Goal: Task Accomplishment & Management: Manage account settings

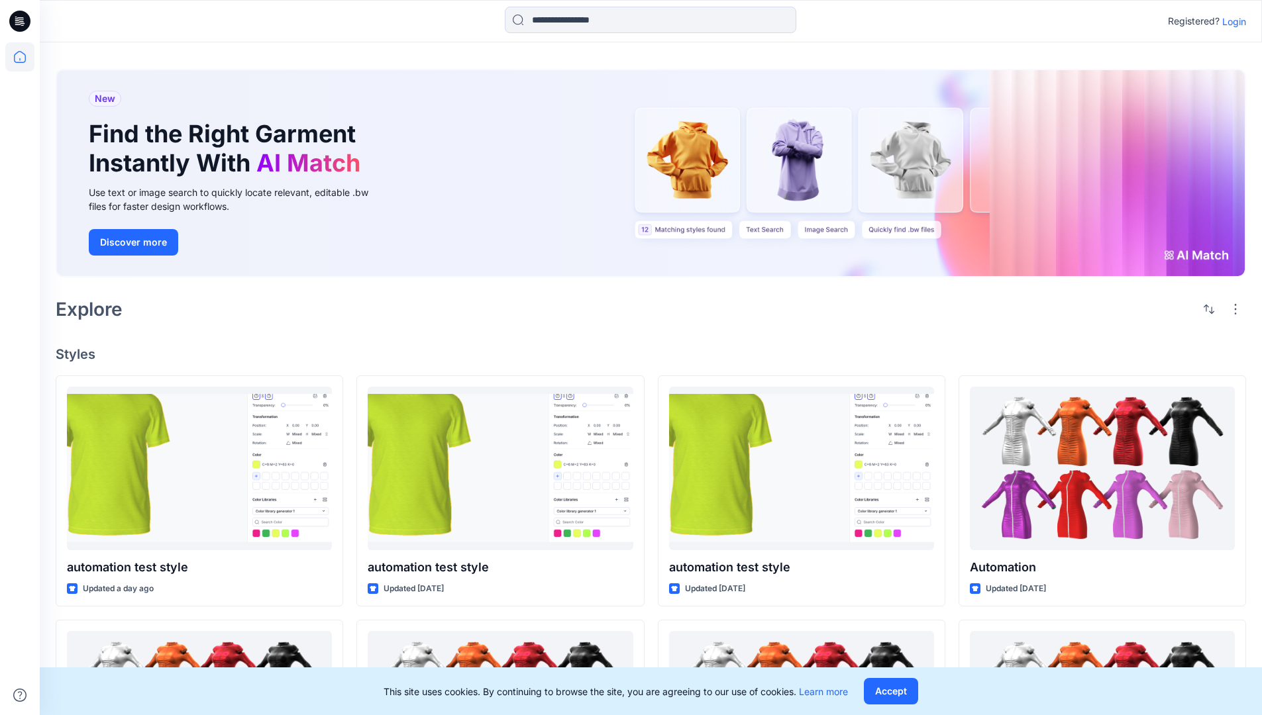
click at [1231, 21] on p "Login" at bounding box center [1234, 22] width 24 height 14
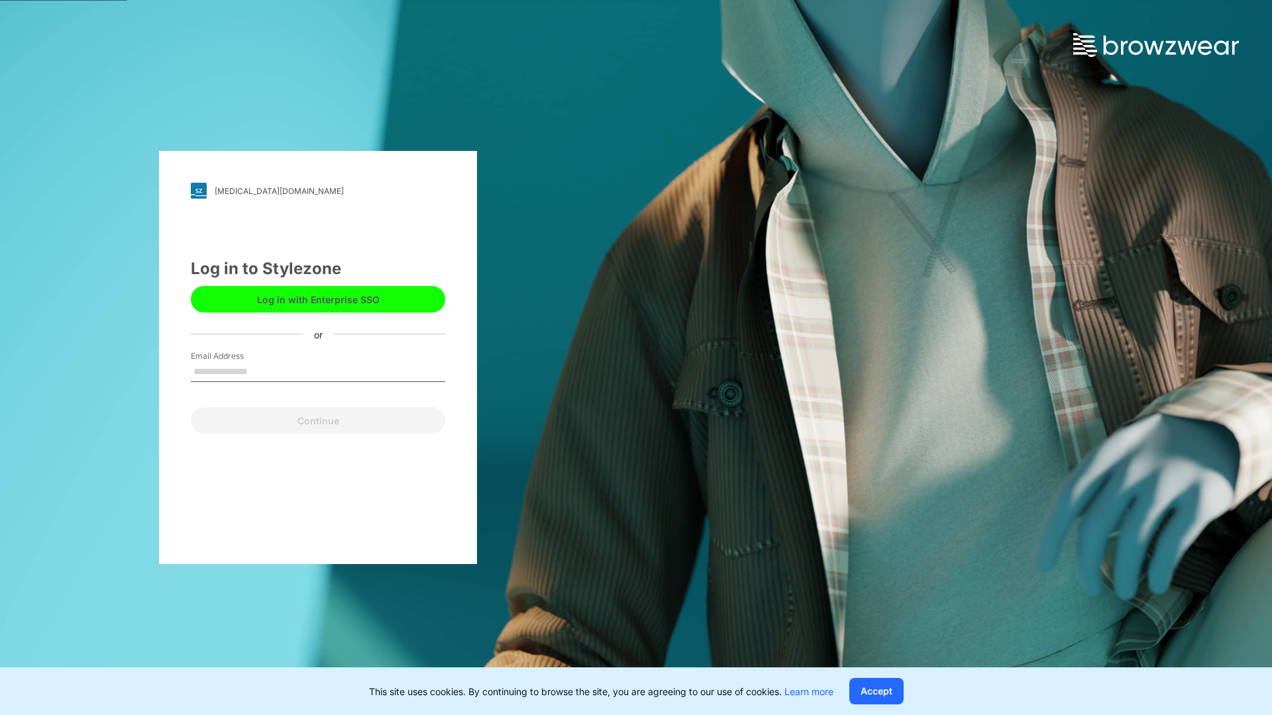
click at [262, 371] on input "Email Address" at bounding box center [318, 372] width 254 height 20
type input "**********"
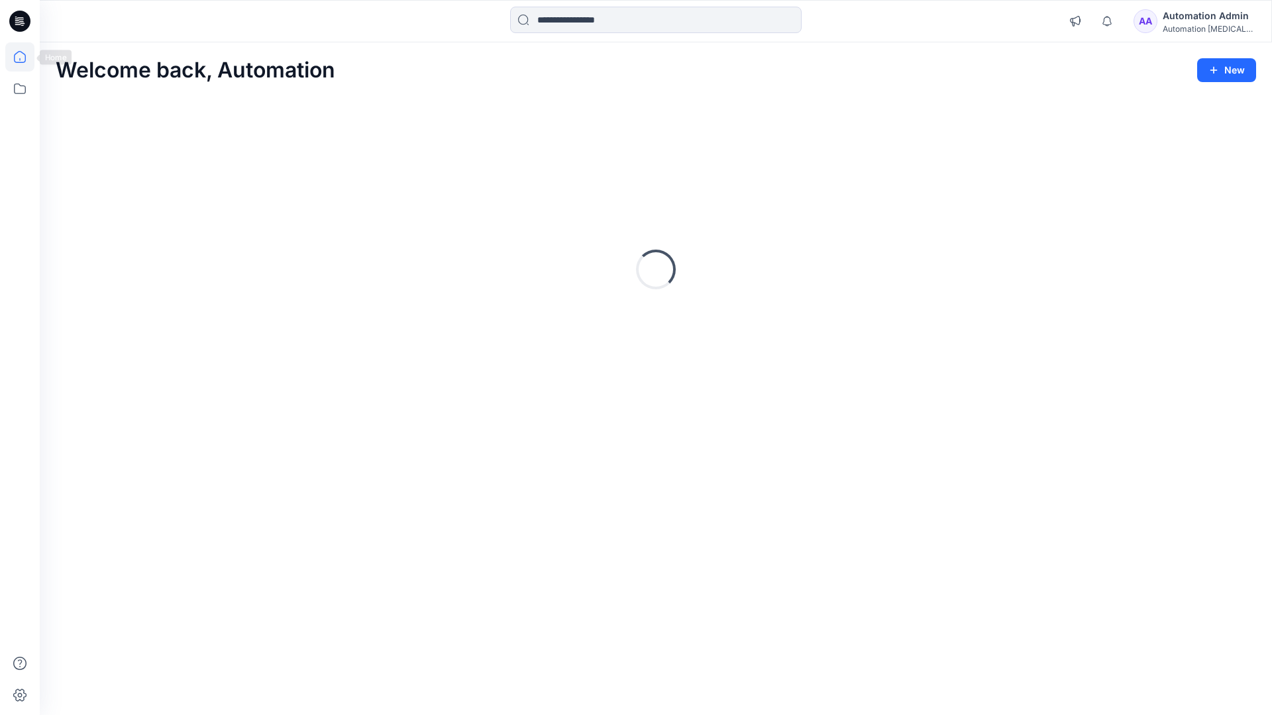
click at [25, 57] on icon at bounding box center [20, 57] width 12 height 12
click at [1190, 25] on div "Automation testim..." at bounding box center [1209, 29] width 93 height 10
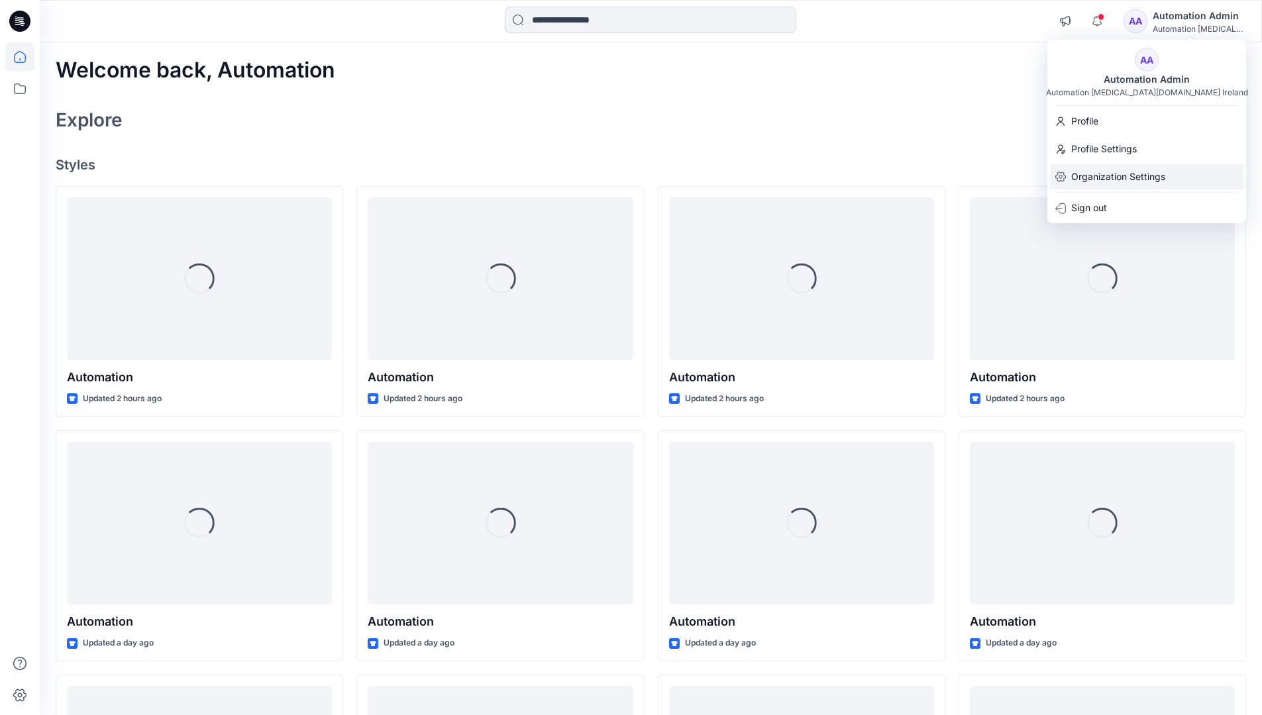
click at [1115, 180] on p "Organization Settings" at bounding box center [1118, 176] width 94 height 25
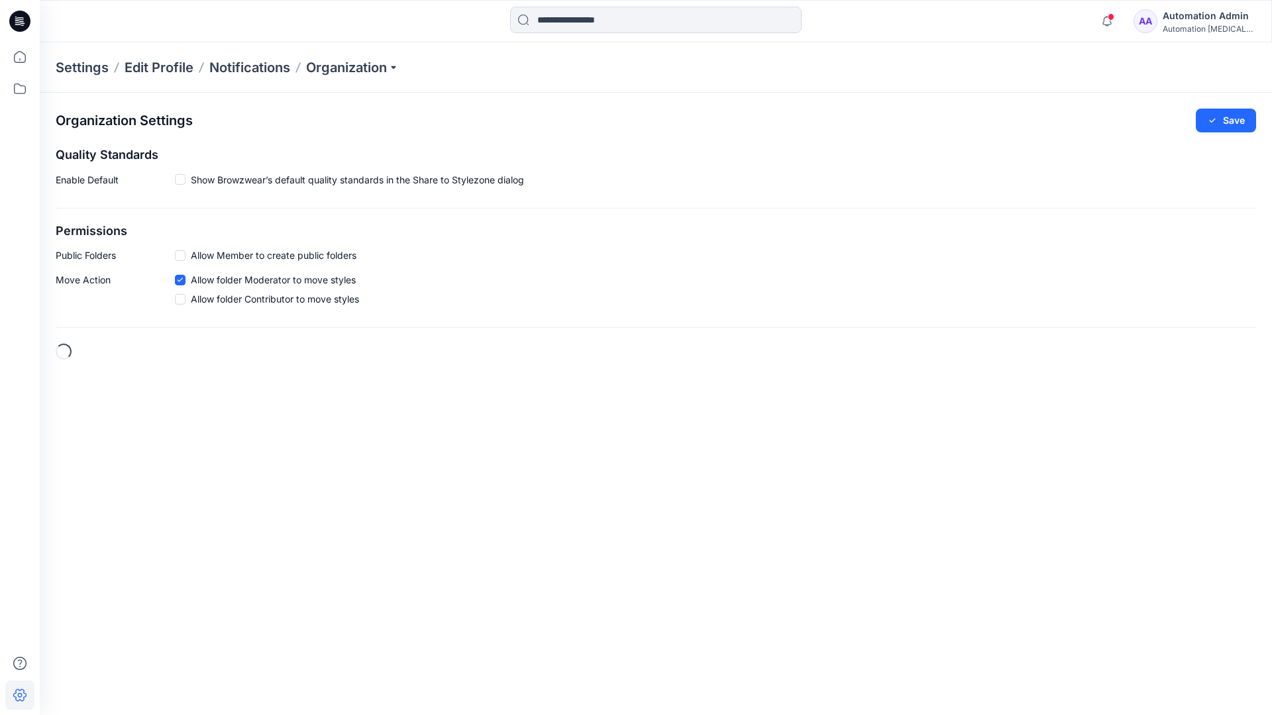
click at [182, 255] on span at bounding box center [180, 255] width 11 height 11
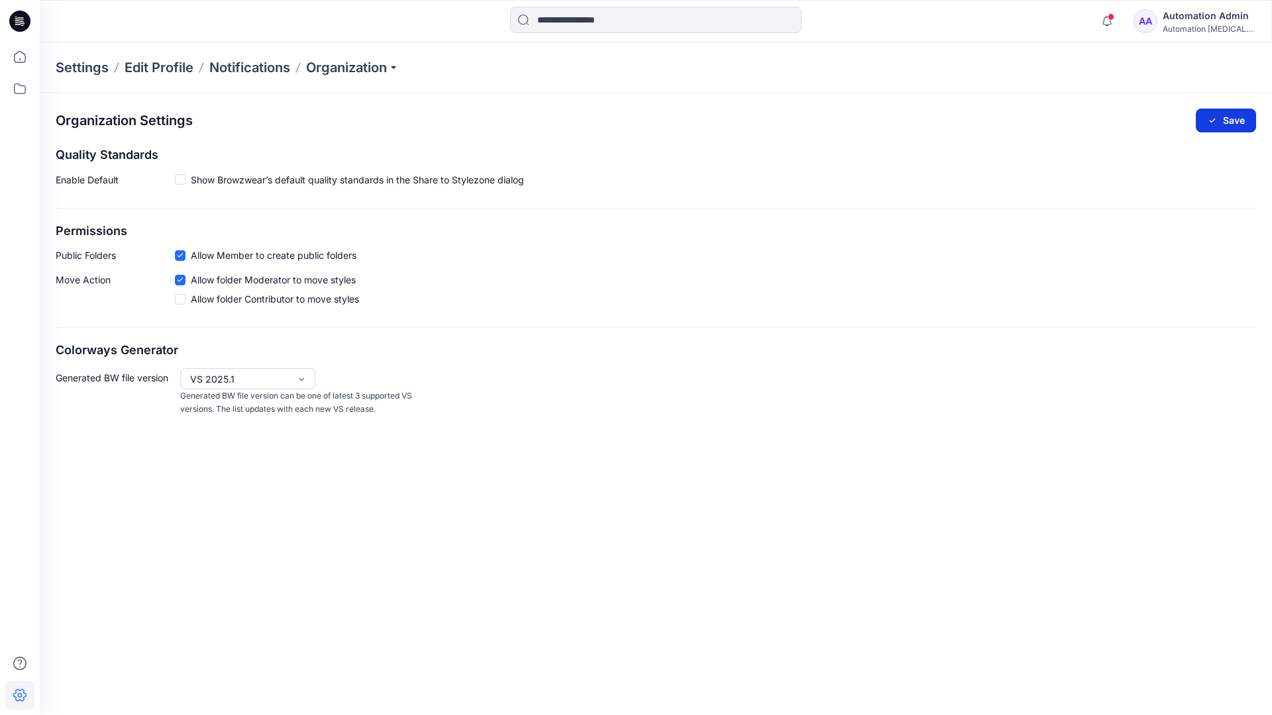
click at [1233, 116] on button "Save" at bounding box center [1226, 121] width 60 height 24
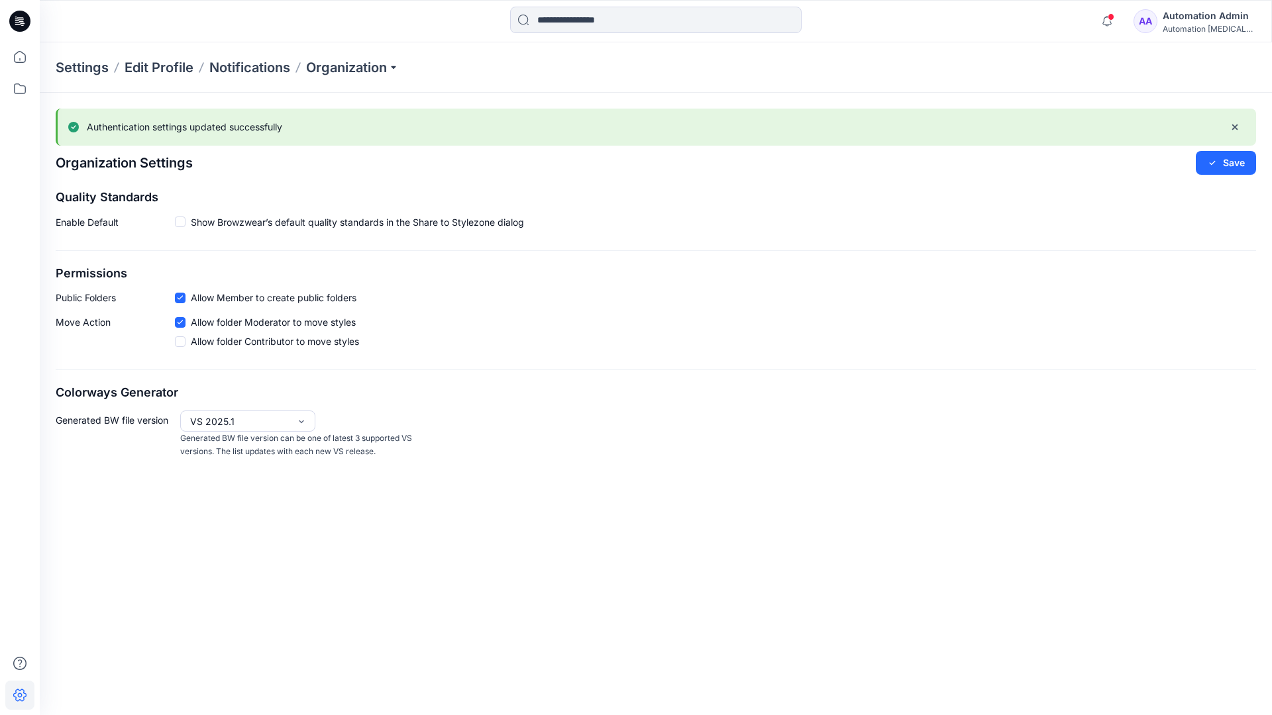
click at [1208, 28] on div "Automation [MEDICAL_DATA]..." at bounding box center [1209, 29] width 93 height 10
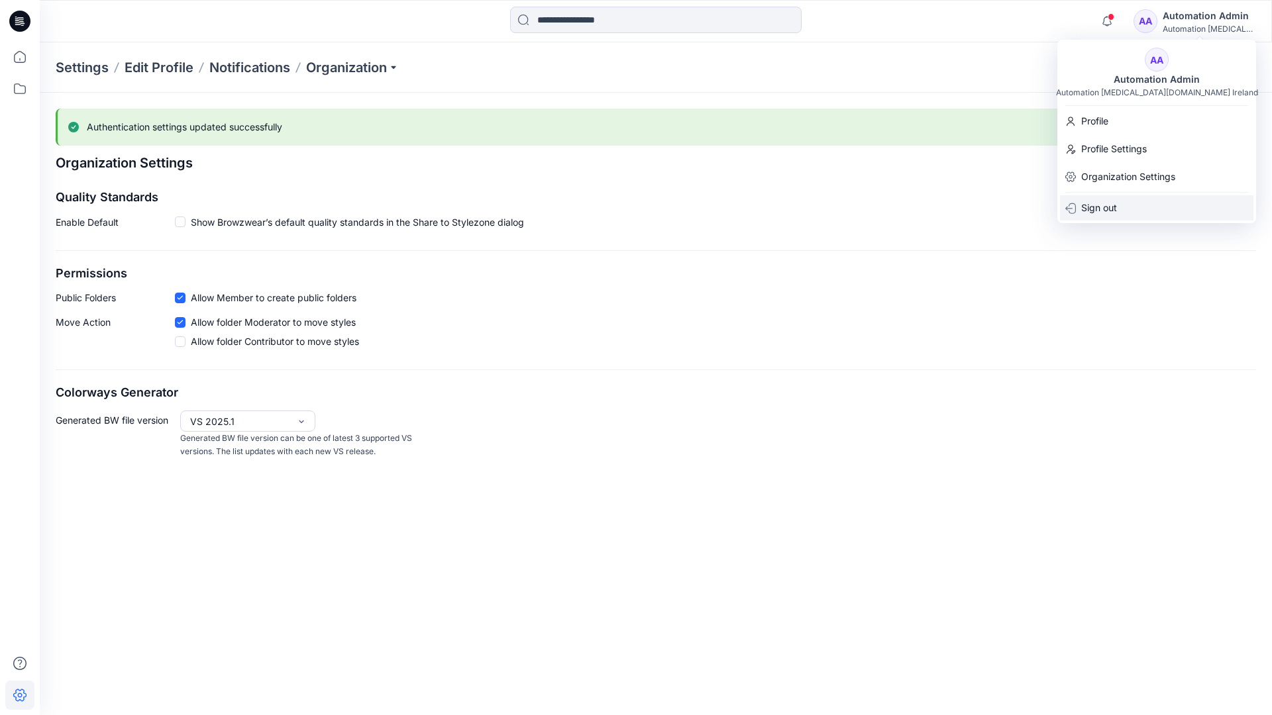
click at [1121, 205] on div "Sign out" at bounding box center [1156, 207] width 193 height 25
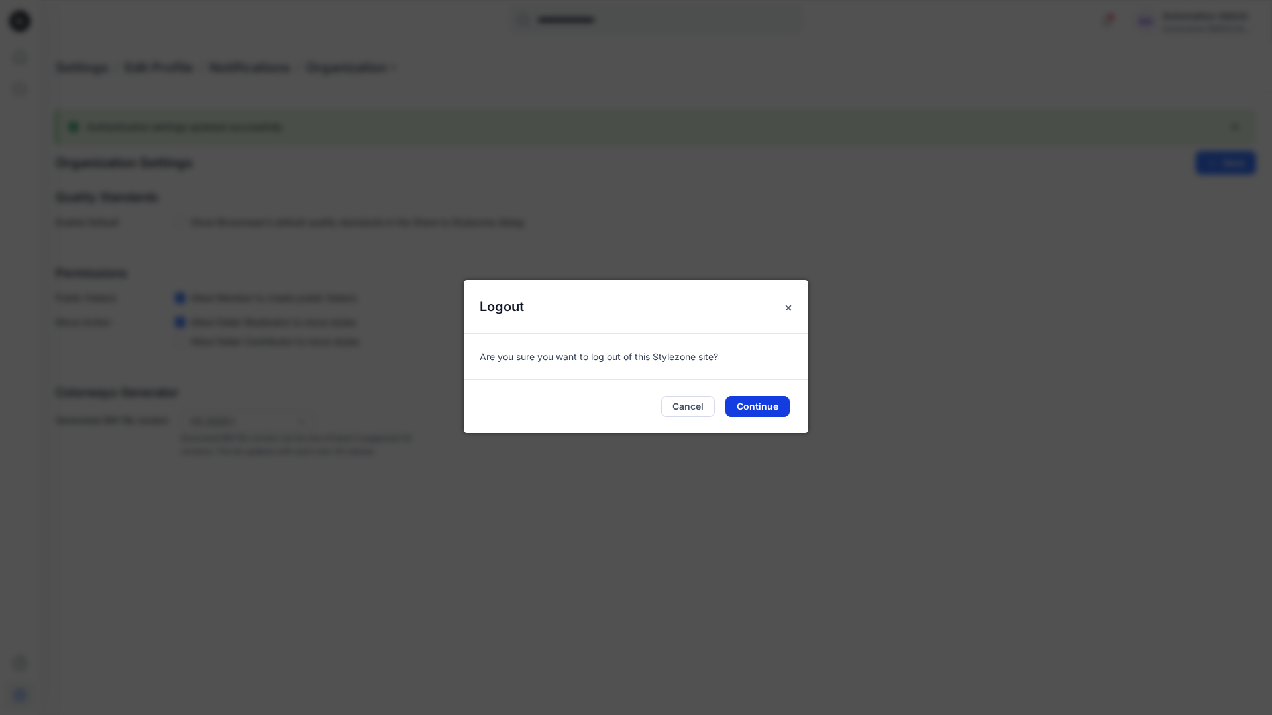
click at [768, 401] on button "Continue" at bounding box center [757, 406] width 64 height 21
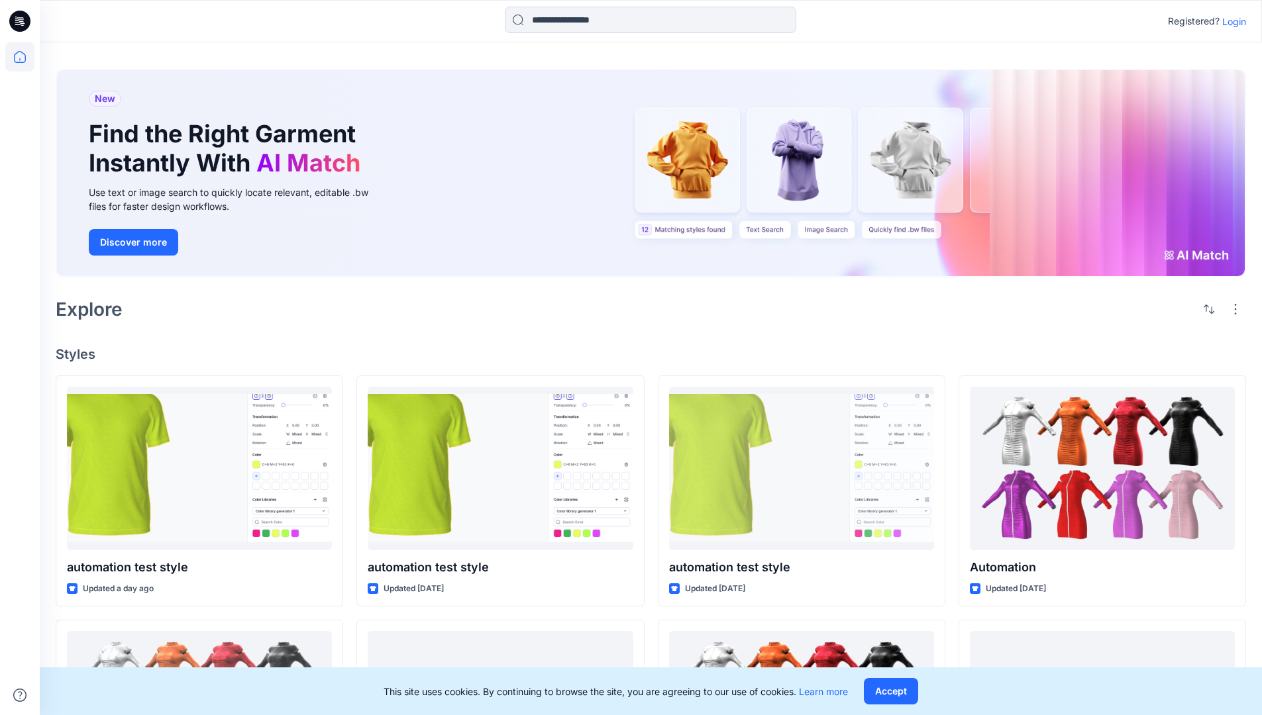
click at [1237, 22] on p "Login" at bounding box center [1234, 22] width 24 height 14
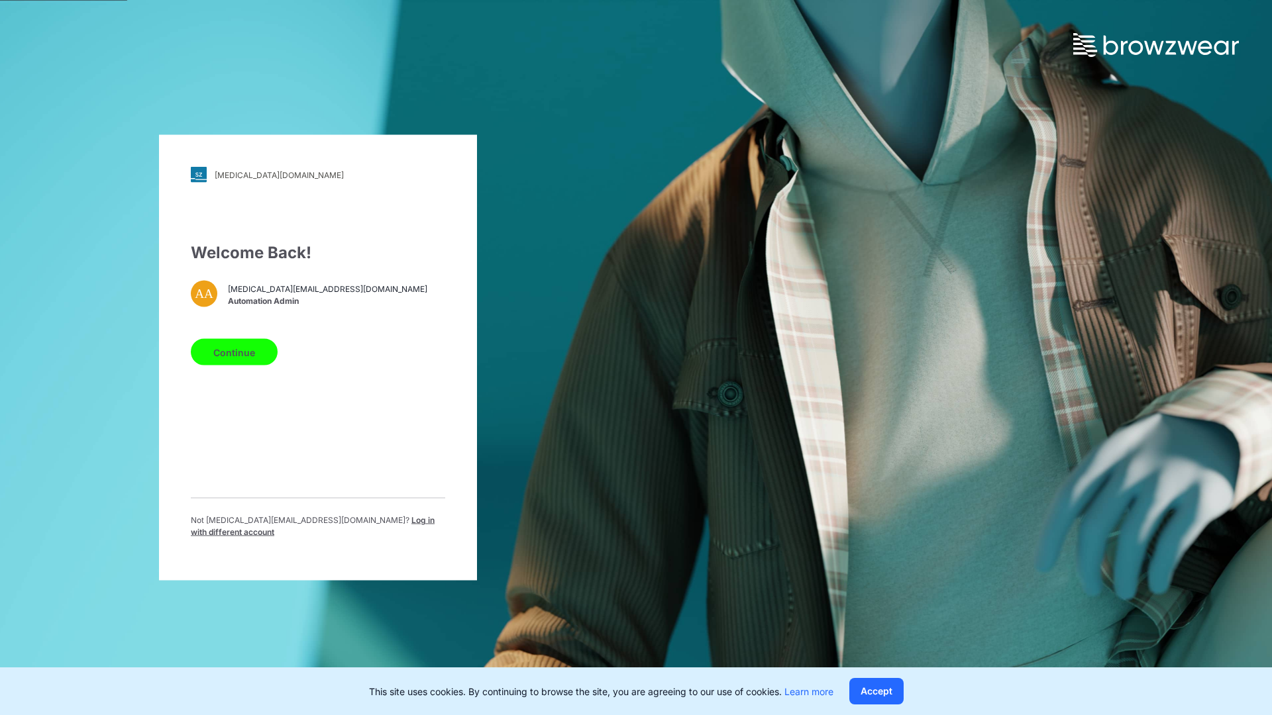
click at [338, 525] on span "Log in with different account" at bounding box center [313, 526] width 244 height 22
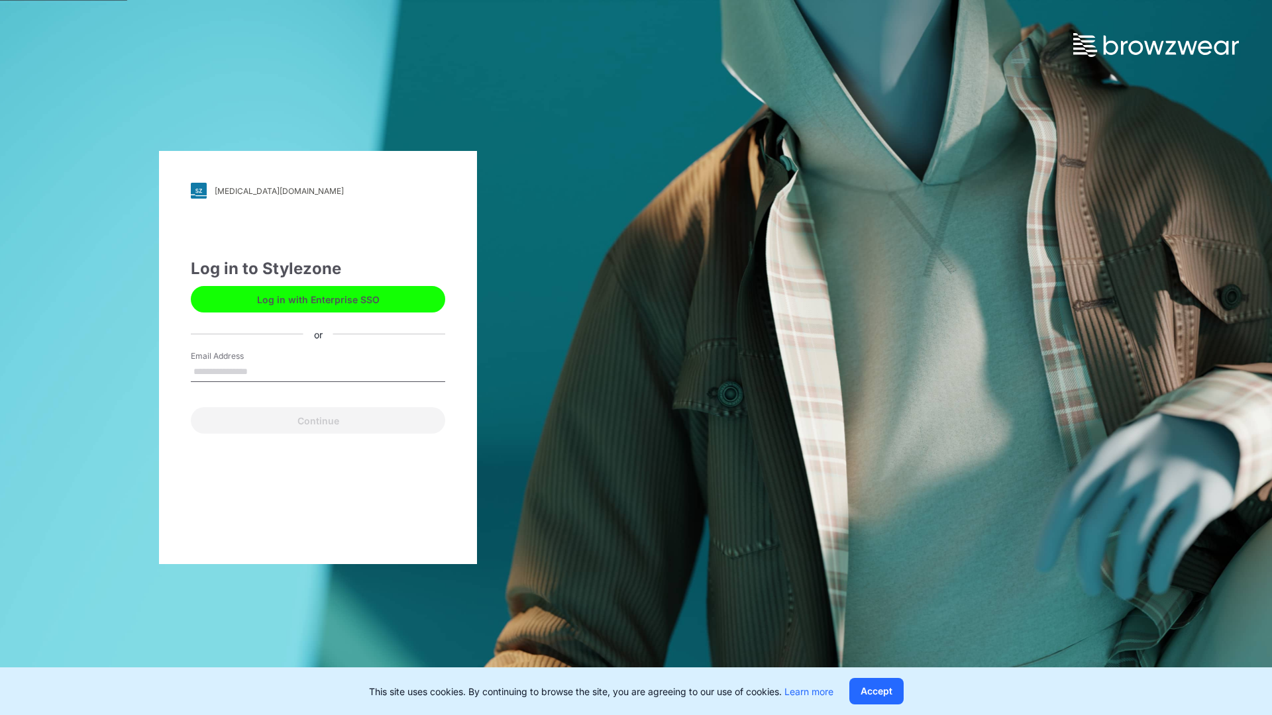
click at [282, 374] on input "Email Address" at bounding box center [318, 372] width 254 height 20
type input "**********"
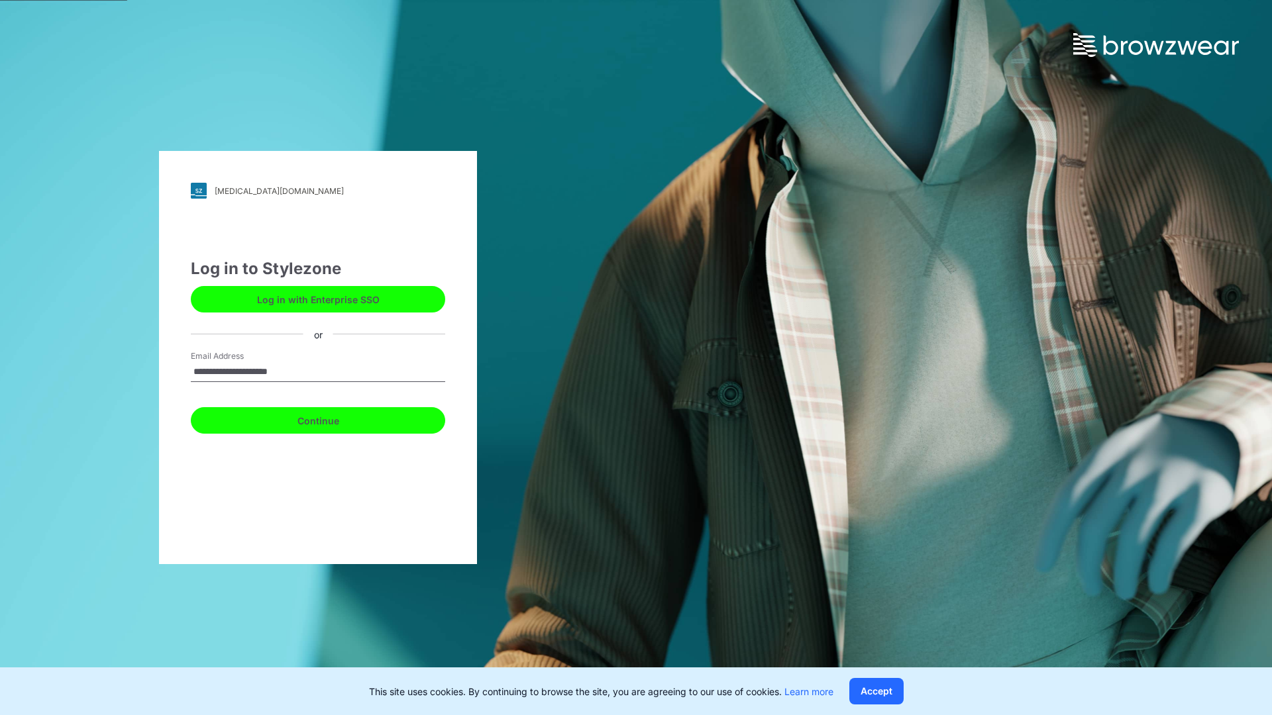
click at [321, 420] on button "Continue" at bounding box center [318, 420] width 254 height 26
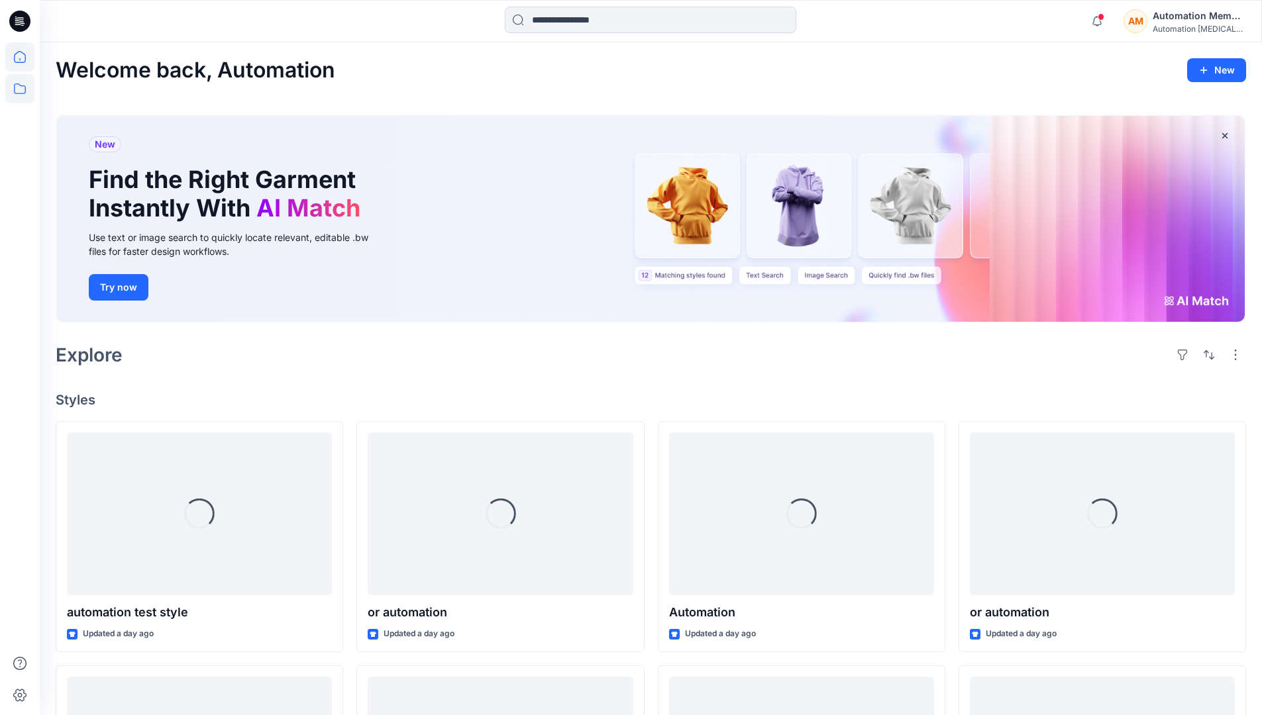
click at [22, 86] on icon at bounding box center [20, 88] width 12 height 11
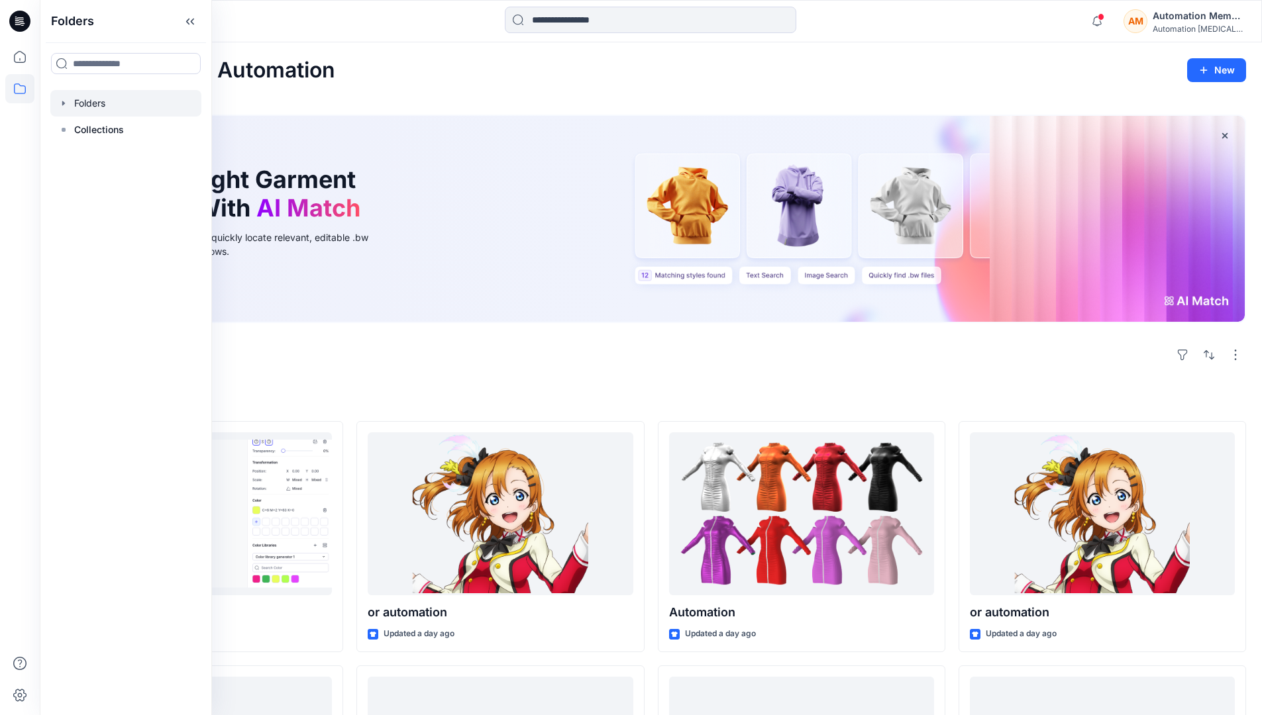
click at [93, 105] on div at bounding box center [125, 103] width 151 height 26
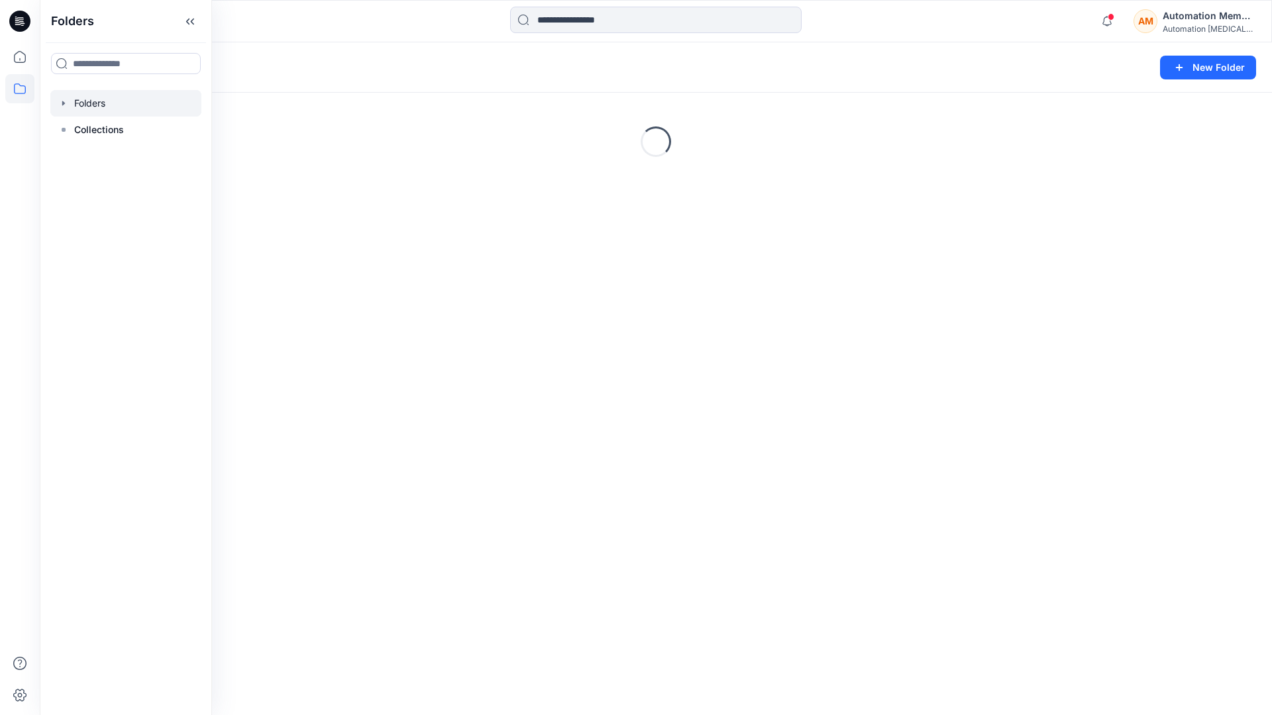
click at [668, 431] on div "Folders New Folder Loading..." at bounding box center [656, 378] width 1232 height 673
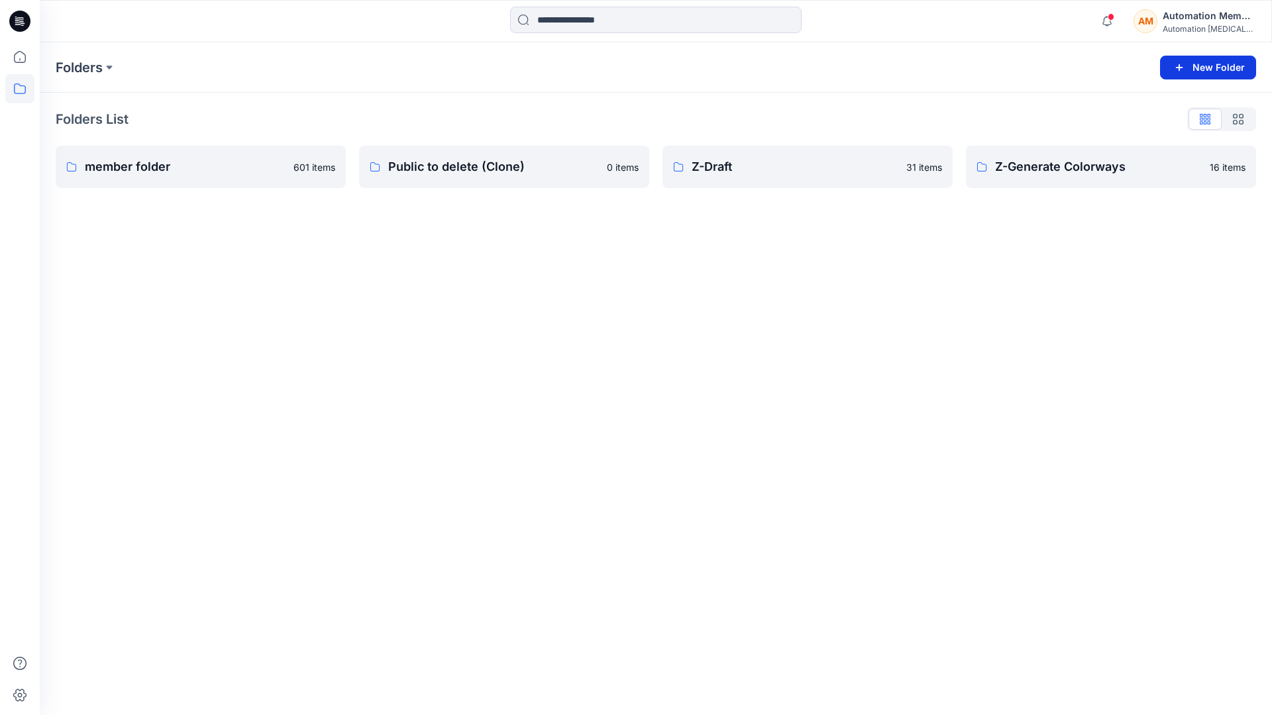
click at [1208, 65] on button "New Folder" at bounding box center [1208, 68] width 96 height 24
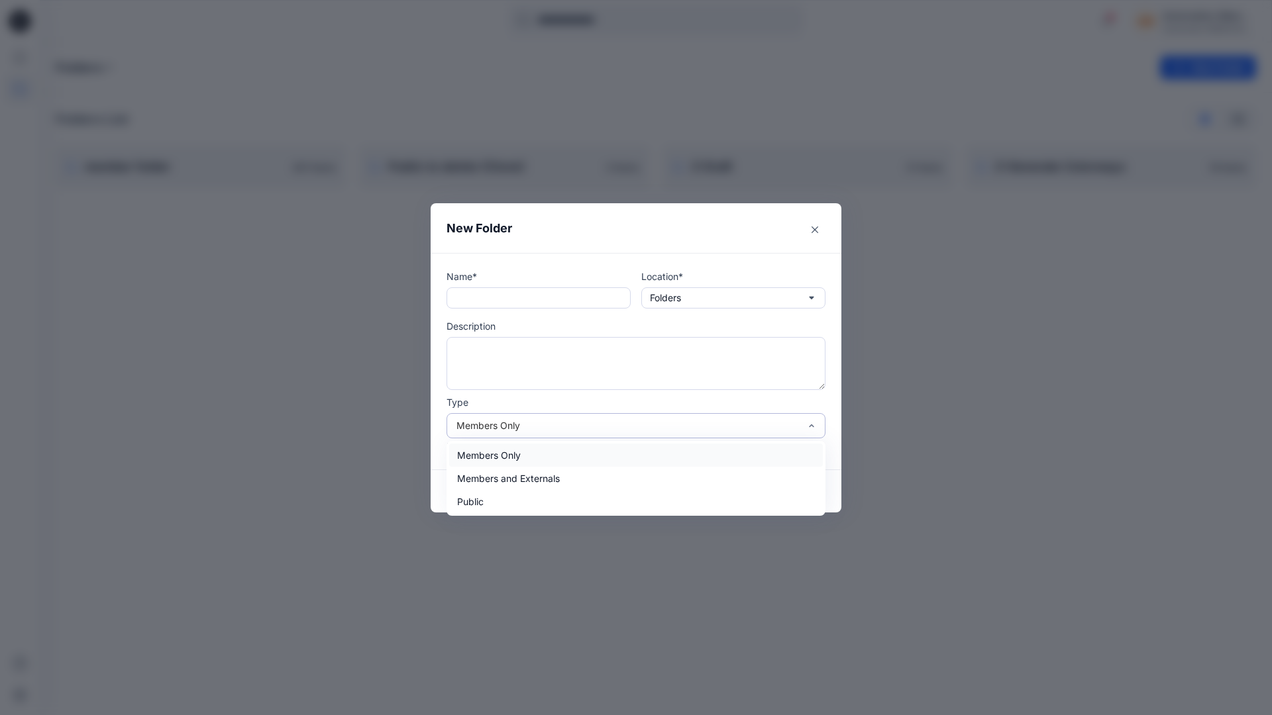
click at [724, 423] on div "Members Only" at bounding box center [627, 426] width 343 height 14
click at [469, 498] on div "Public" at bounding box center [636, 501] width 374 height 23
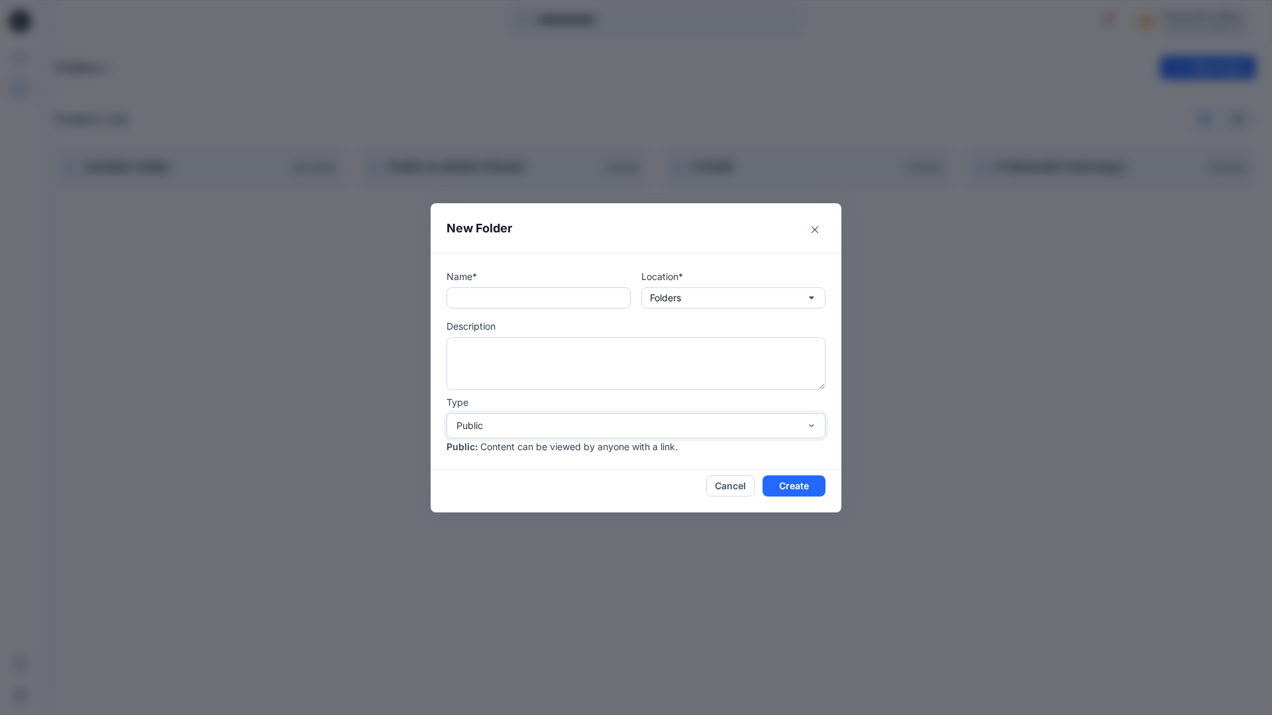
click at [511, 298] on input "text" at bounding box center [538, 297] width 184 height 21
type input "**********"
click at [784, 486] on button "Create" at bounding box center [793, 486] width 63 height 21
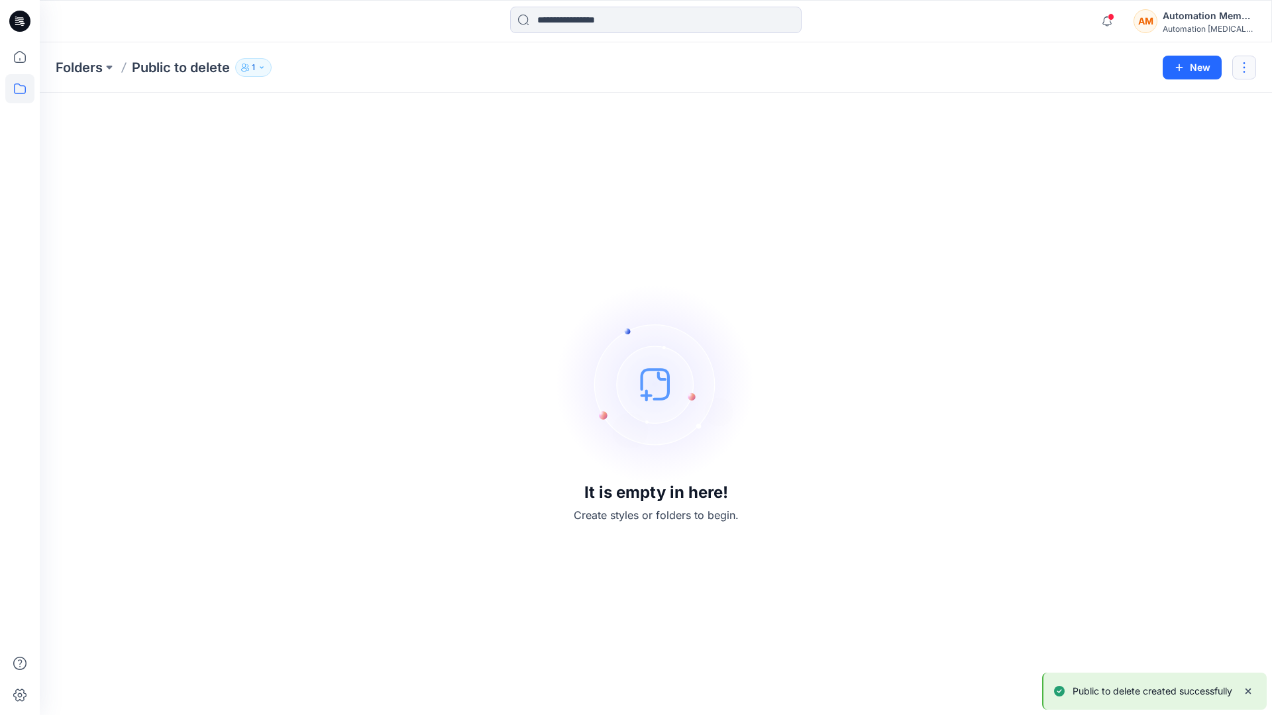
click at [1245, 66] on button "button" at bounding box center [1244, 68] width 24 height 24
click at [1172, 174] on p "Delete Folder" at bounding box center [1172, 179] width 76 height 14
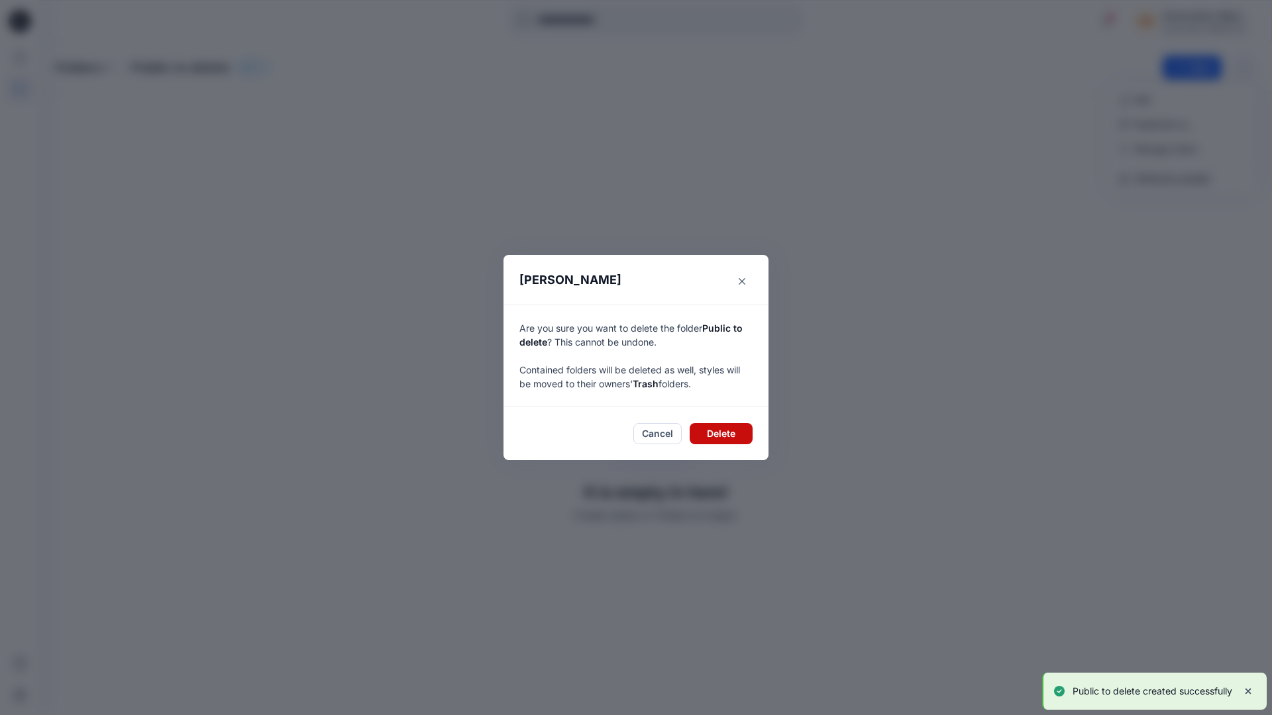
click at [727, 431] on button "Delete" at bounding box center [721, 433] width 63 height 21
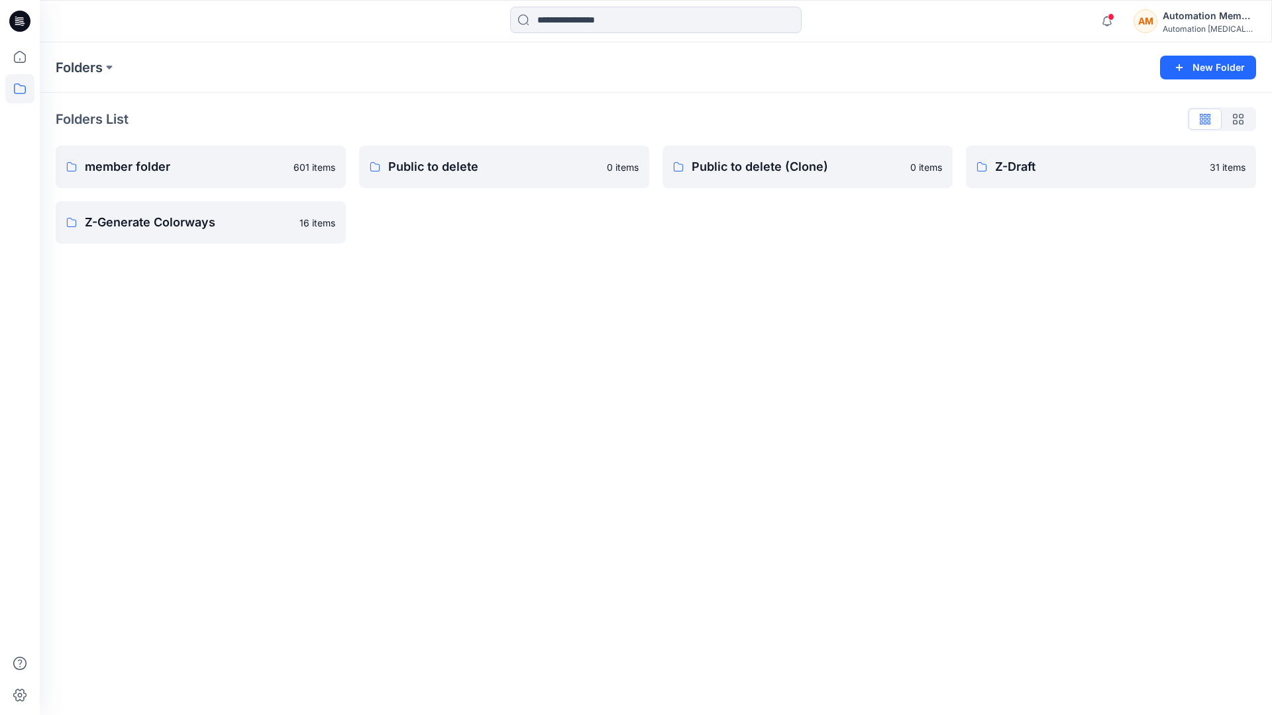
click at [1175, 20] on div "Automation Member" at bounding box center [1209, 16] width 93 height 16
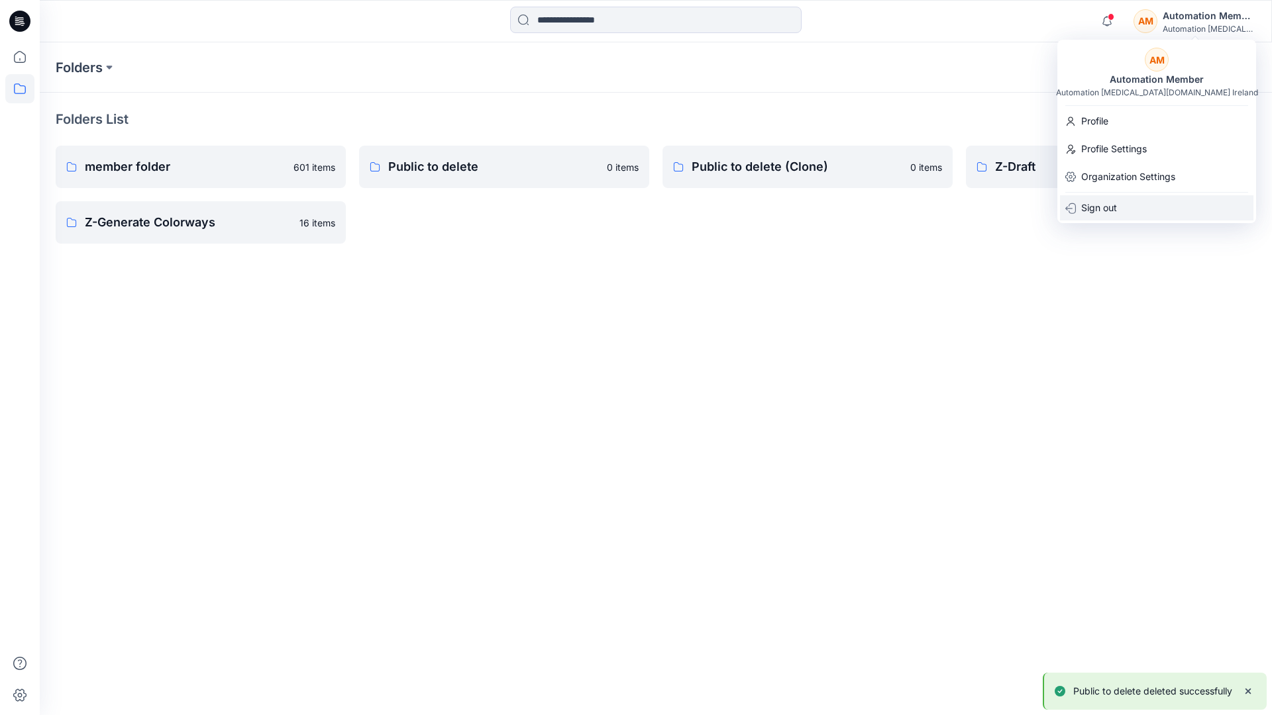
click at [1112, 201] on p "Sign out" at bounding box center [1099, 207] width 36 height 25
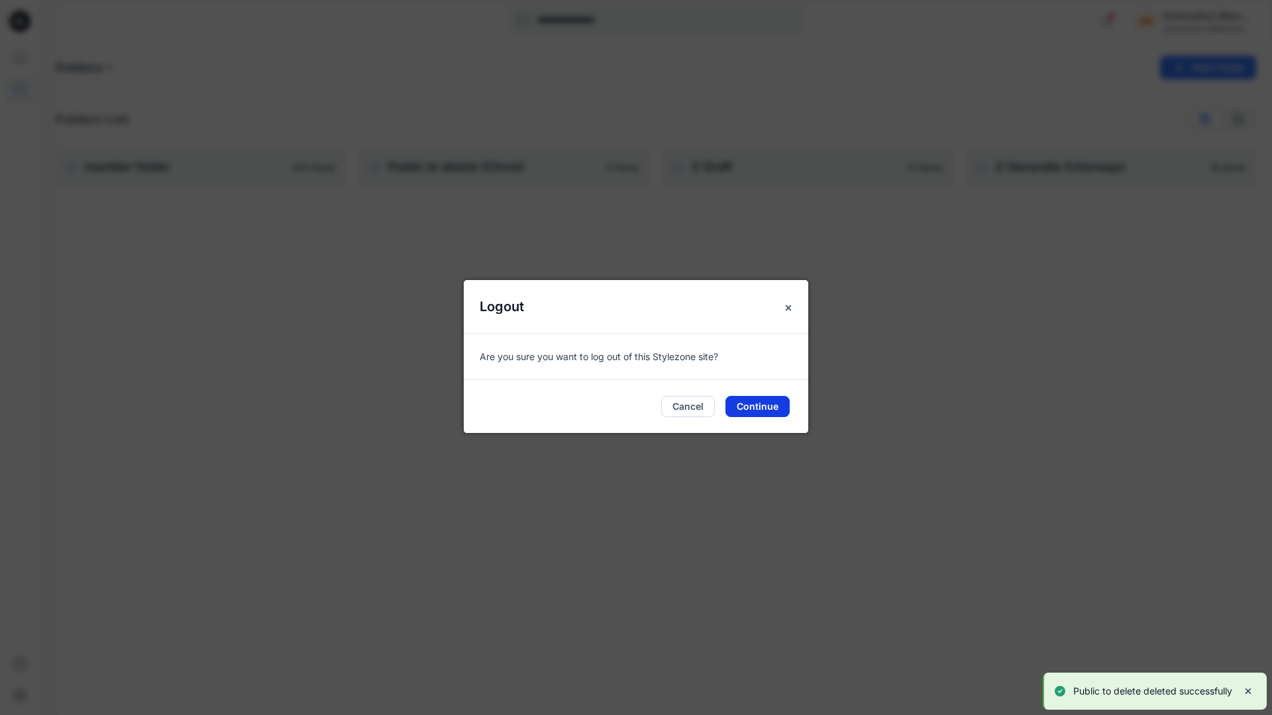
click at [768, 405] on button "Continue" at bounding box center [757, 406] width 64 height 21
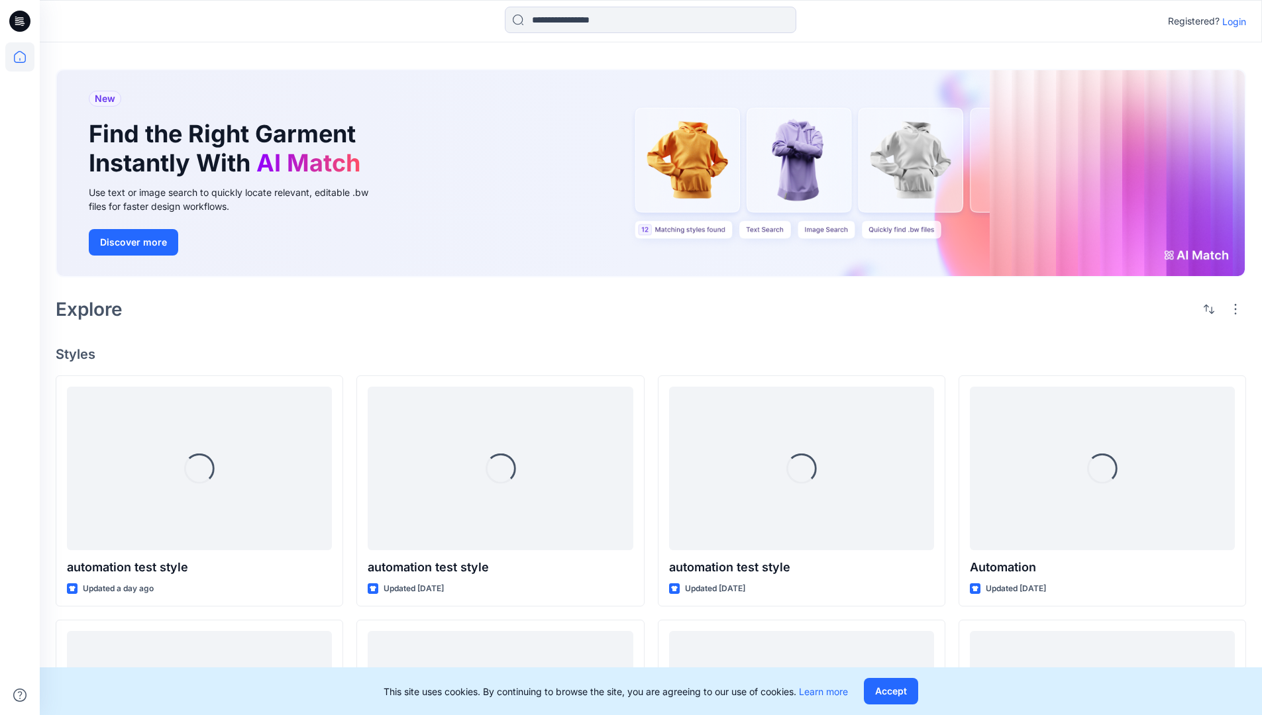
click at [1235, 23] on p "Login" at bounding box center [1234, 22] width 24 height 14
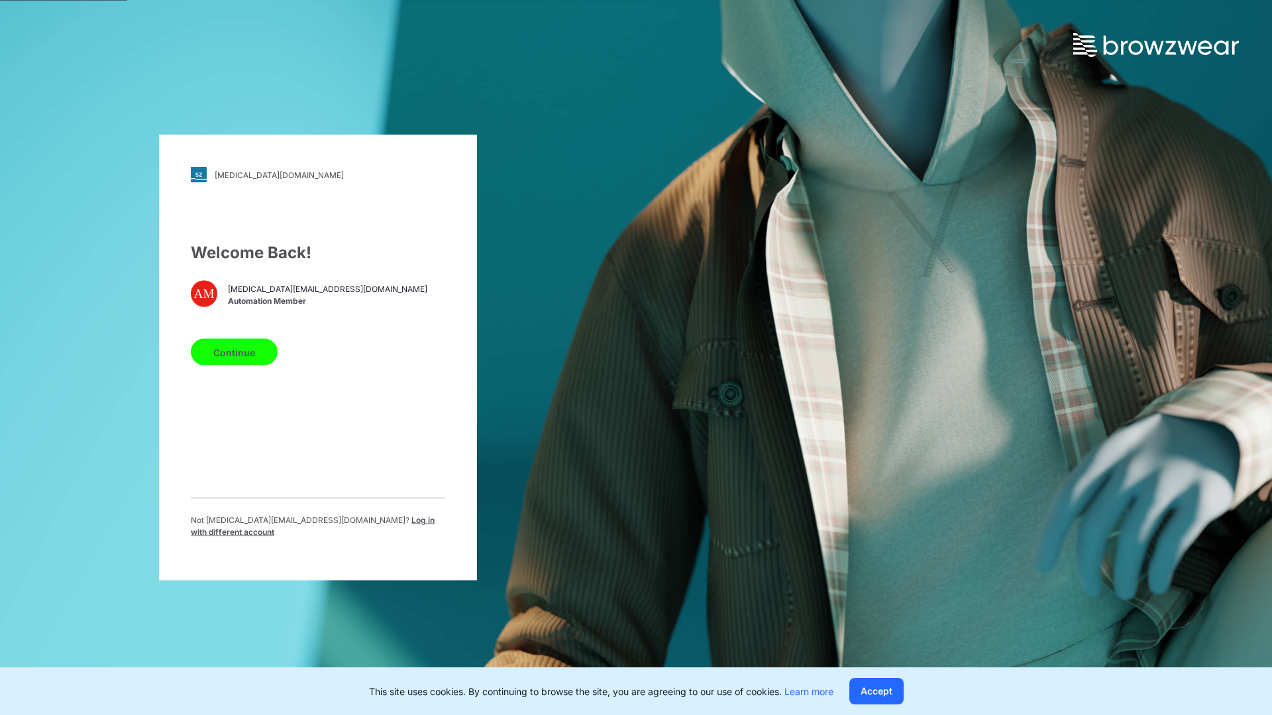
click at [393, 527] on span "Log in with different account" at bounding box center [313, 526] width 244 height 22
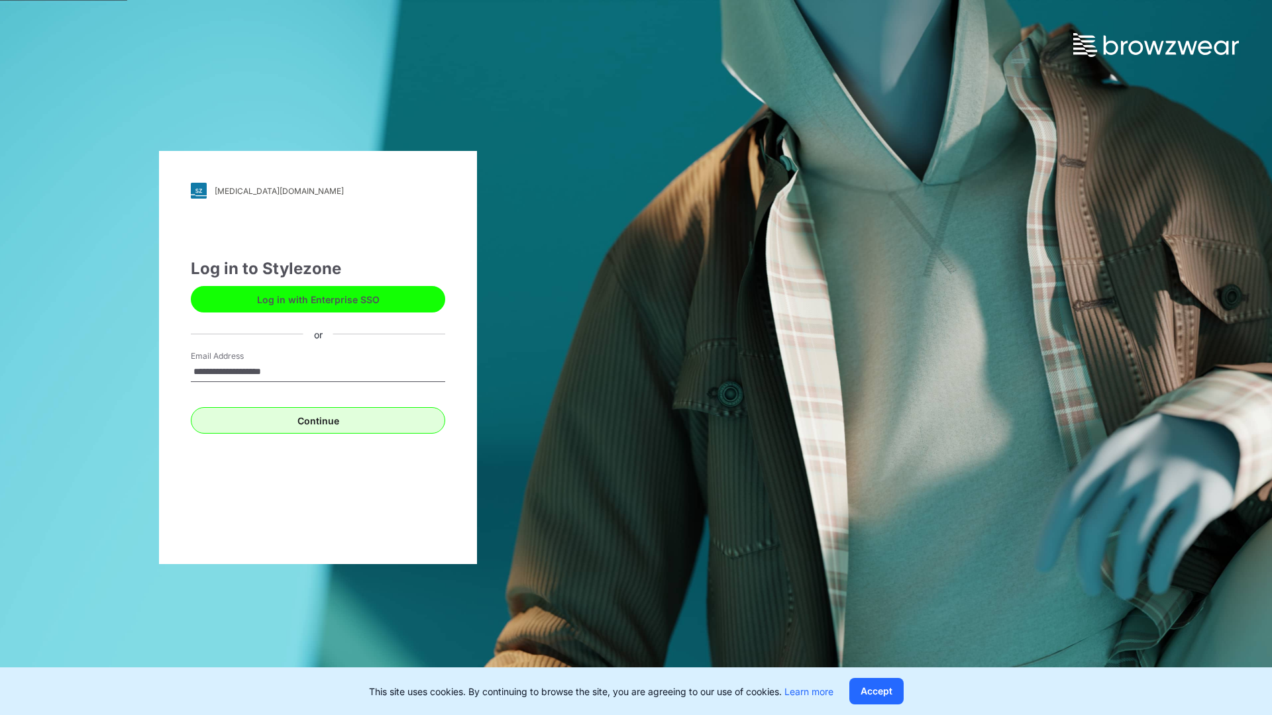
type input "**********"
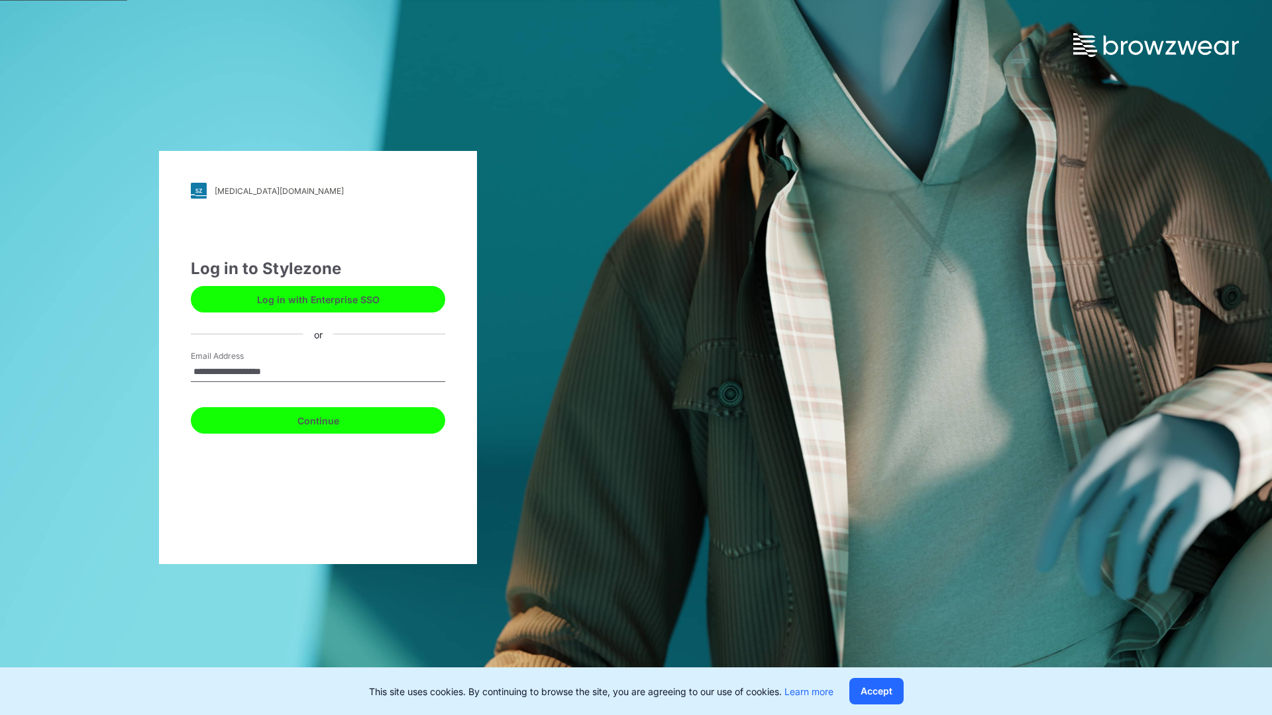
click at [311, 417] on button "Continue" at bounding box center [318, 420] width 254 height 26
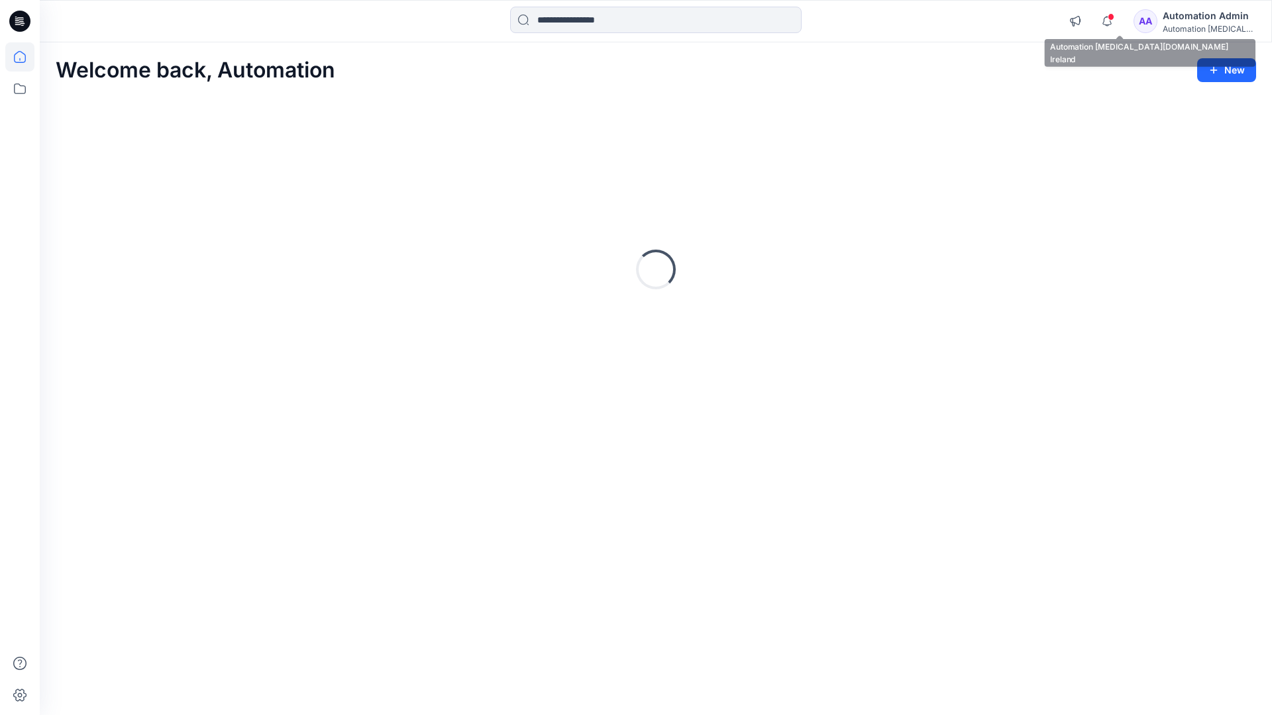
click at [1206, 28] on div "Automation [MEDICAL_DATA]..." at bounding box center [1209, 29] width 93 height 10
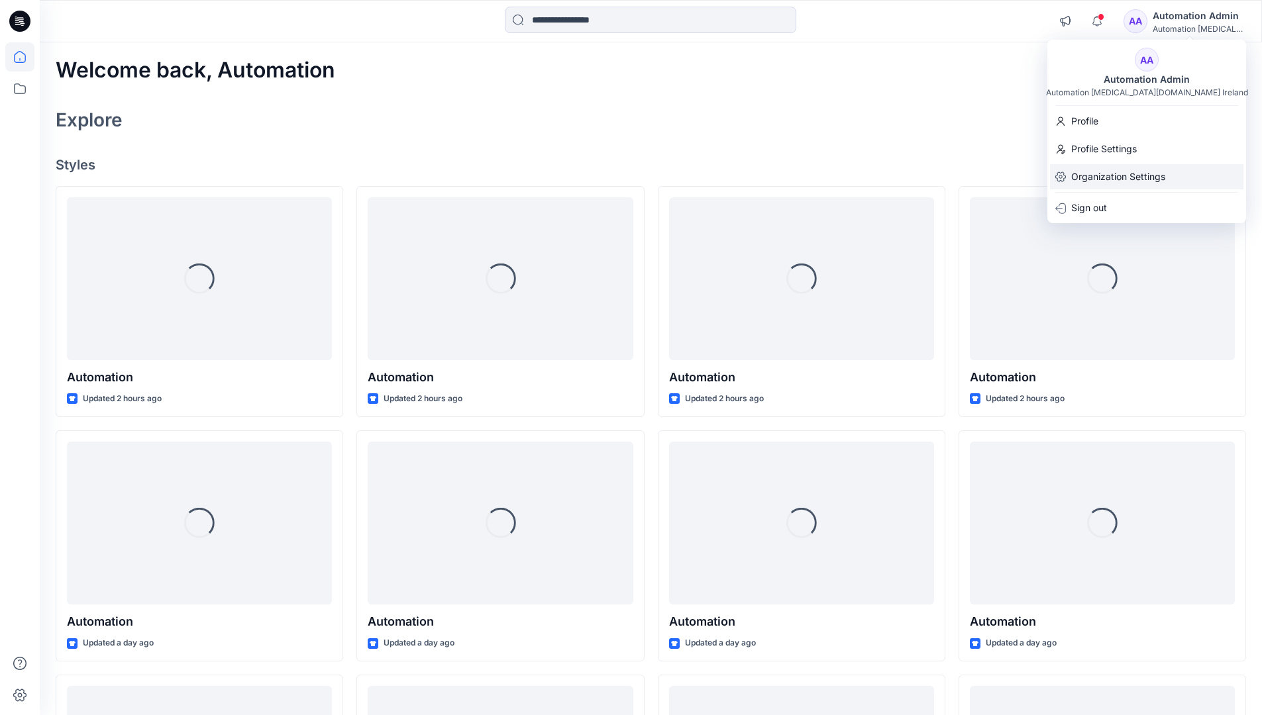
click at [1117, 178] on p "Organization Settings" at bounding box center [1118, 176] width 94 height 25
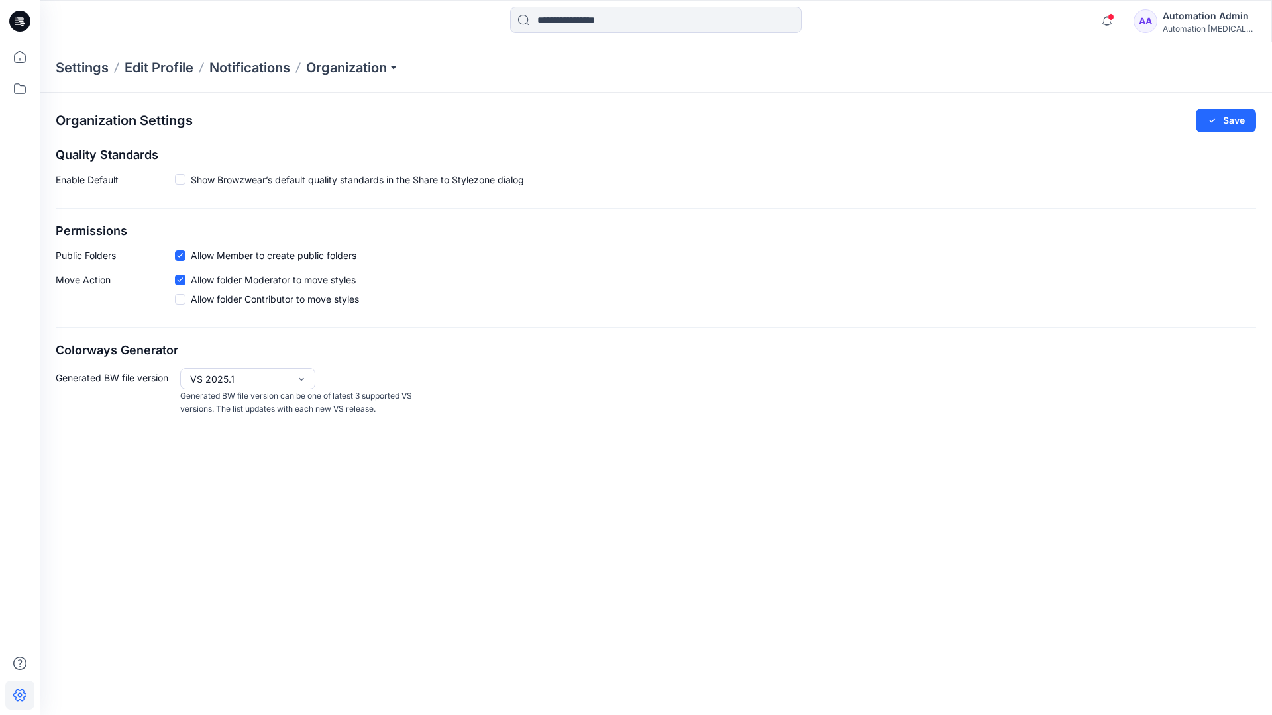
click at [181, 257] on icon at bounding box center [180, 255] width 6 height 5
click at [1236, 116] on button "Save" at bounding box center [1226, 121] width 60 height 24
click at [1207, 23] on div "Automation Admin" at bounding box center [1209, 16] width 93 height 16
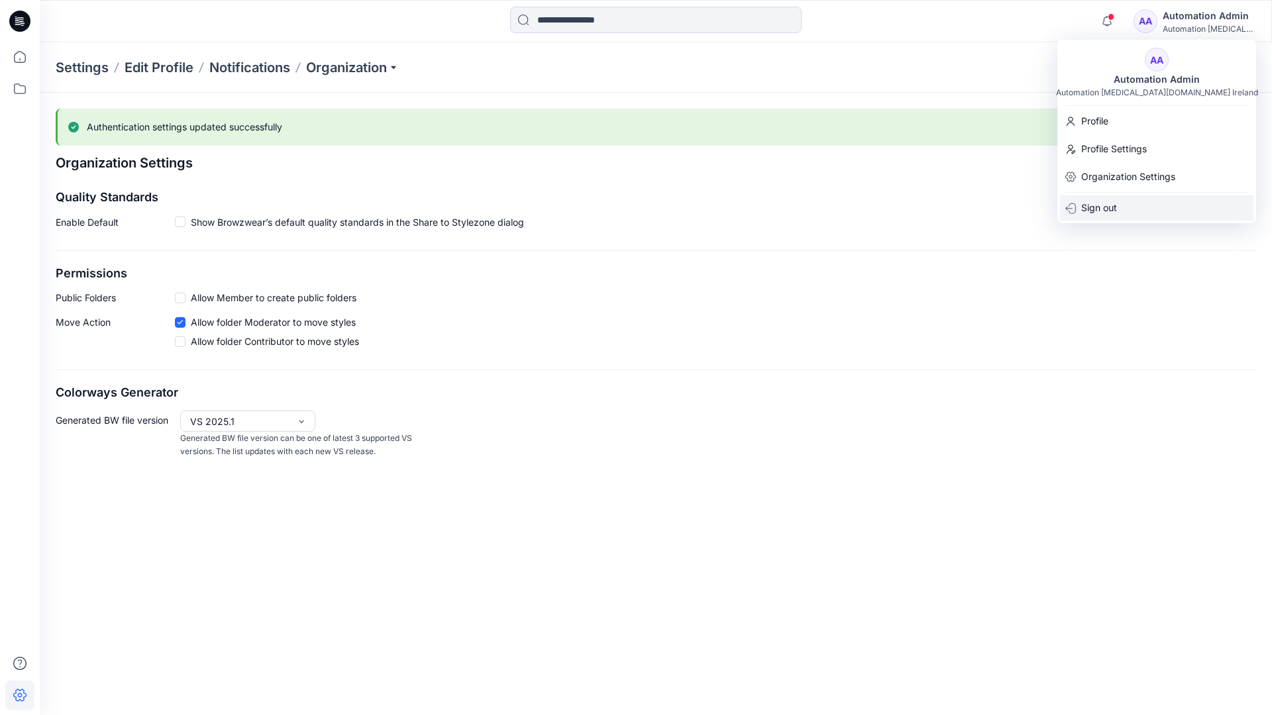
click at [1138, 205] on div "Sign out" at bounding box center [1156, 207] width 193 height 25
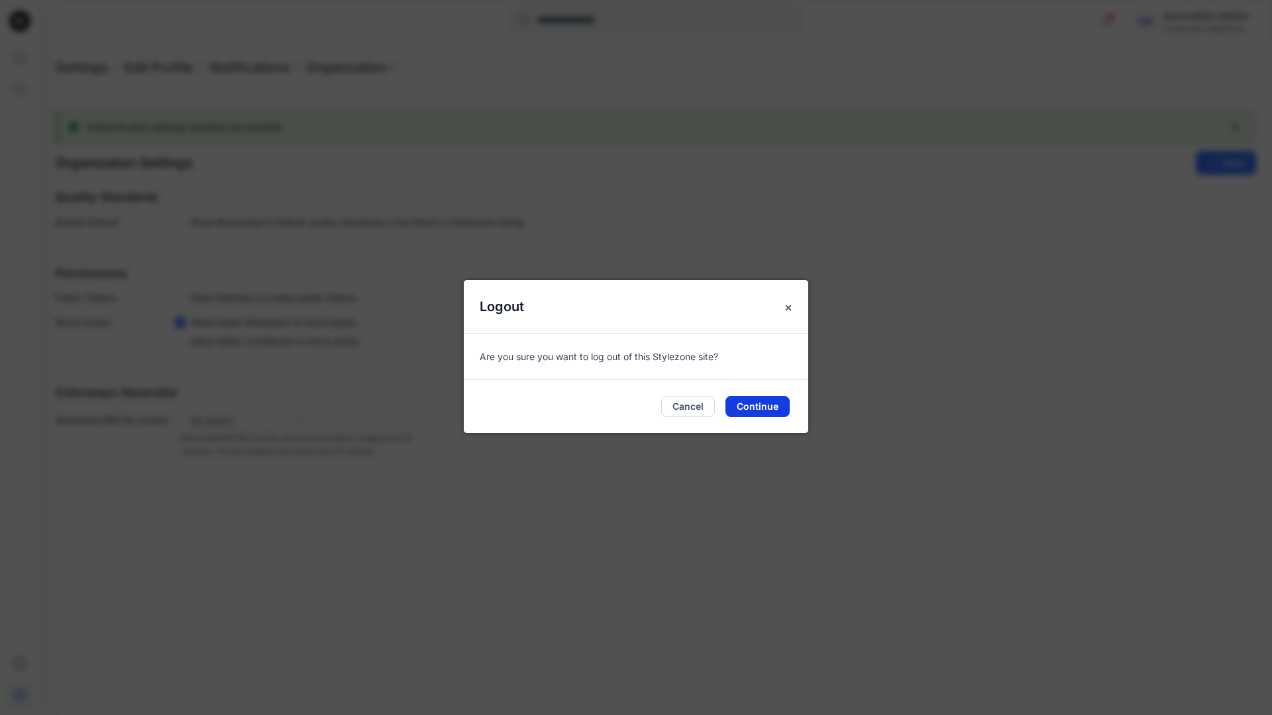
click at [782, 410] on button "Continue" at bounding box center [757, 406] width 64 height 21
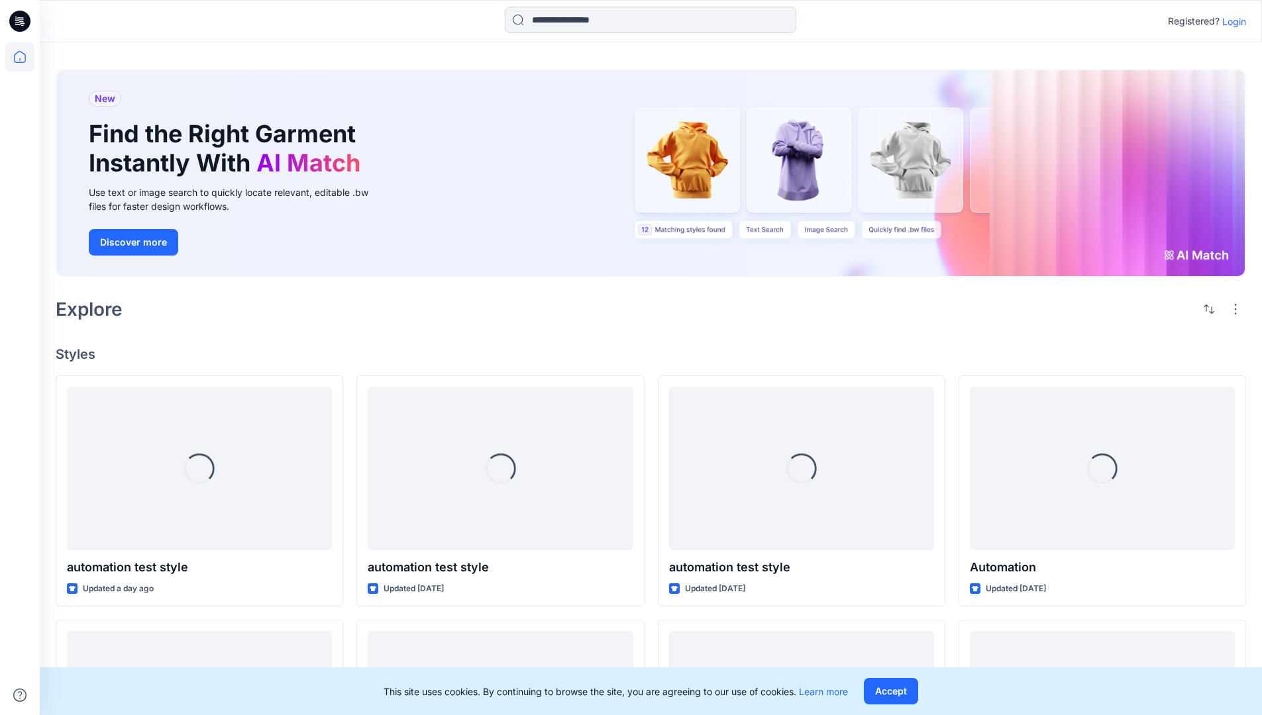
click at [1233, 22] on p "Login" at bounding box center [1234, 22] width 24 height 14
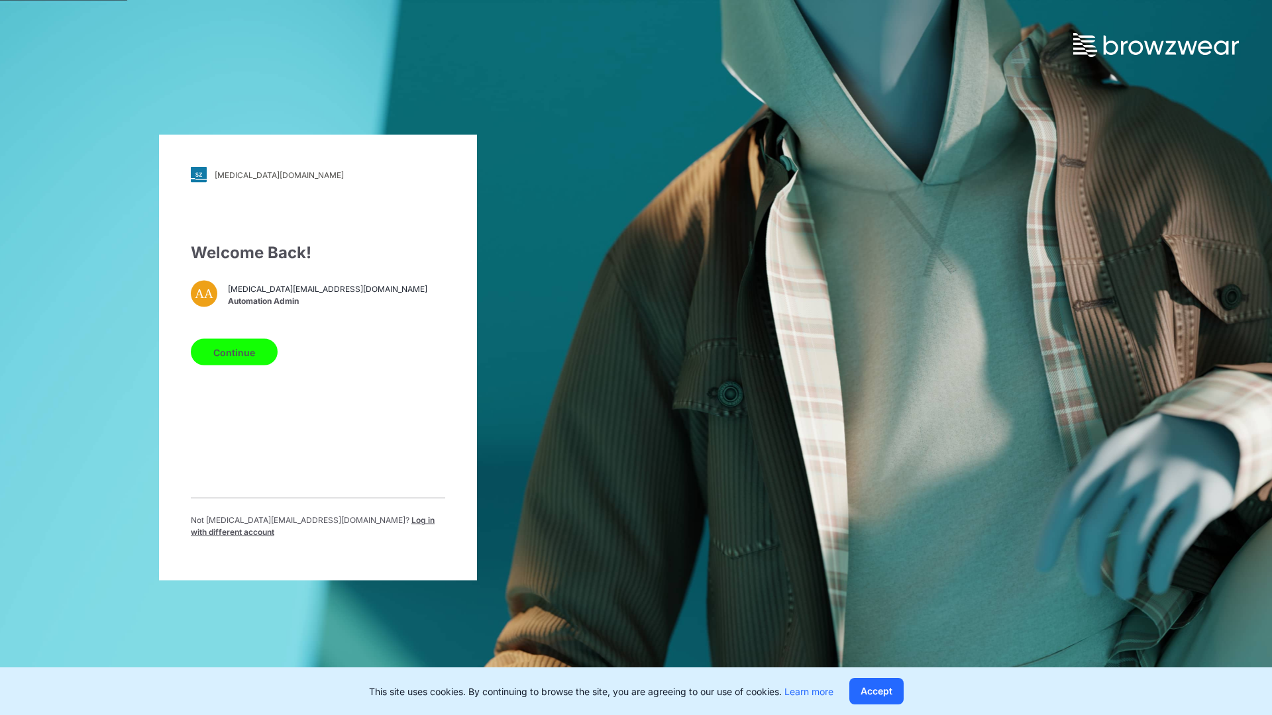
click at [360, 524] on span "Log in with different account" at bounding box center [313, 526] width 244 height 22
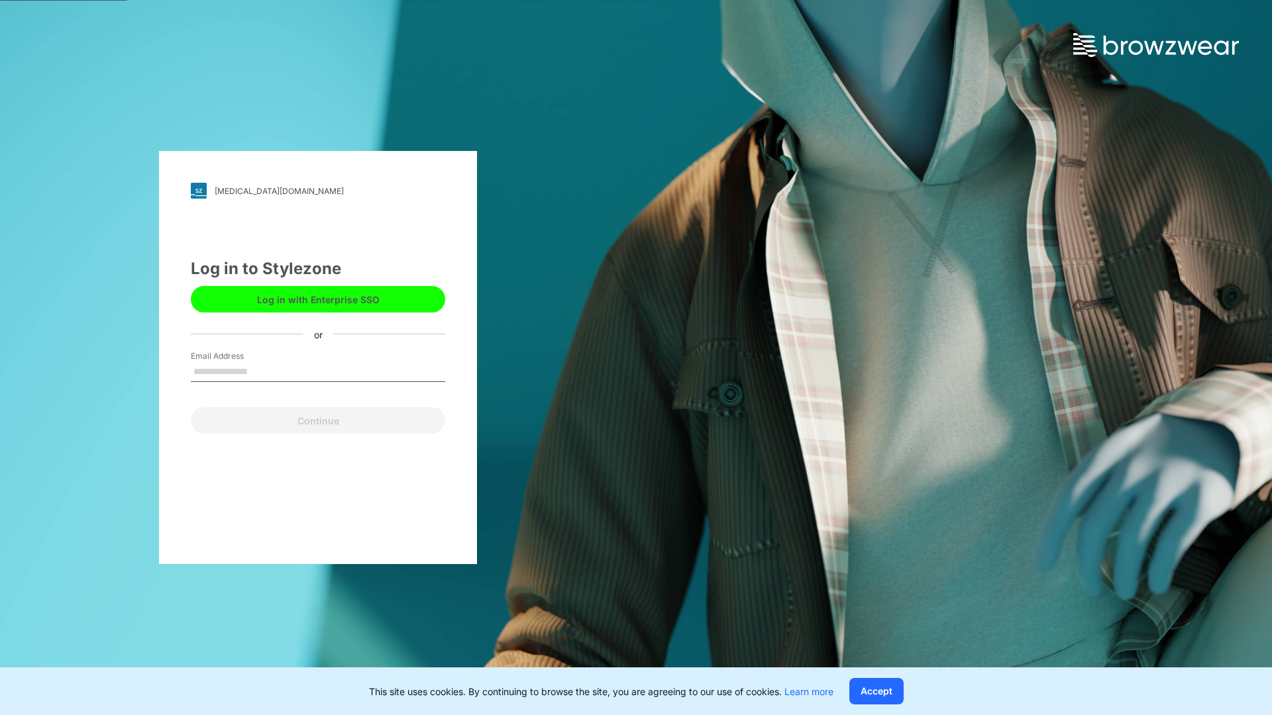
click at [291, 375] on input "Email Address" at bounding box center [318, 372] width 254 height 20
type input "**********"
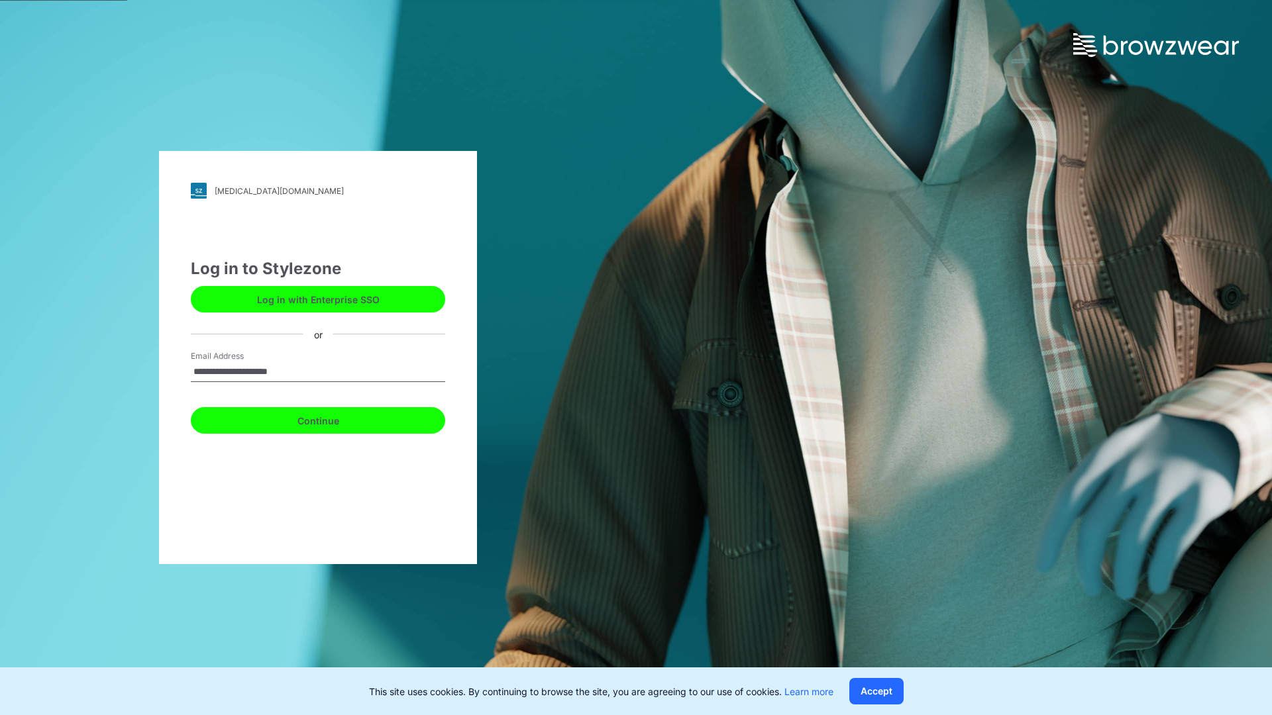
click at [304, 411] on button "Continue" at bounding box center [318, 420] width 254 height 26
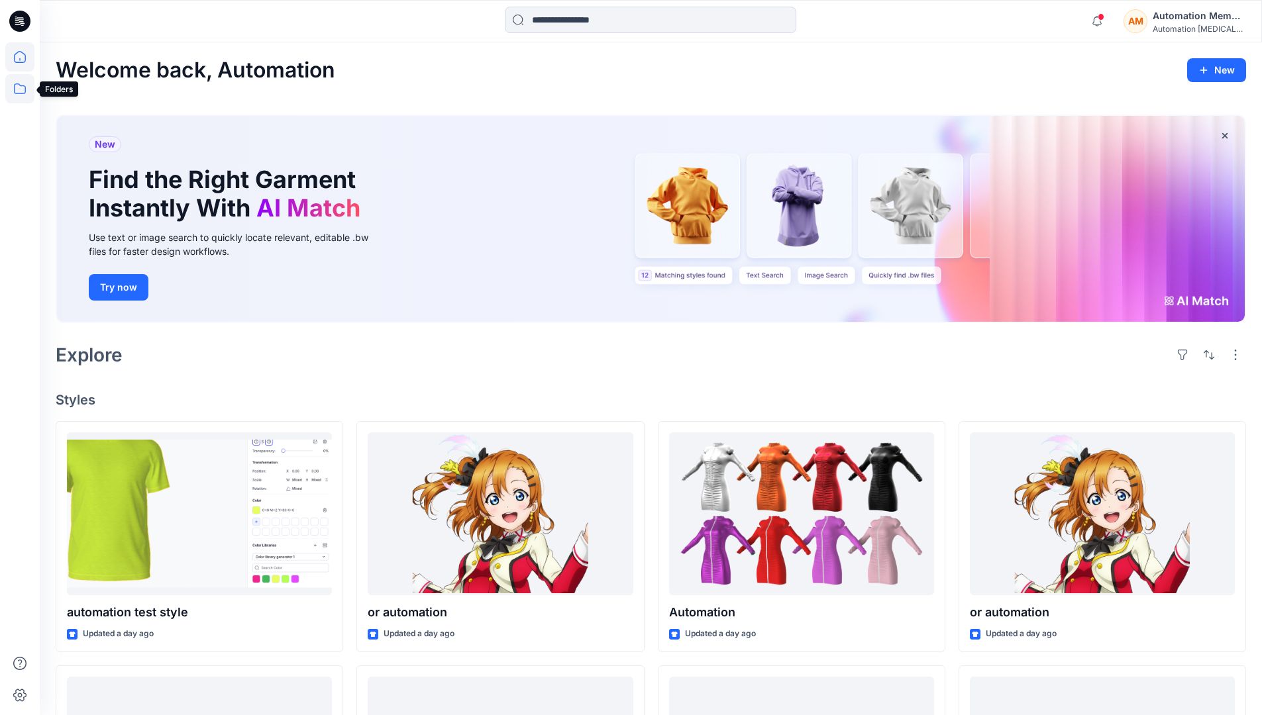
click at [21, 86] on icon at bounding box center [20, 88] width 12 height 11
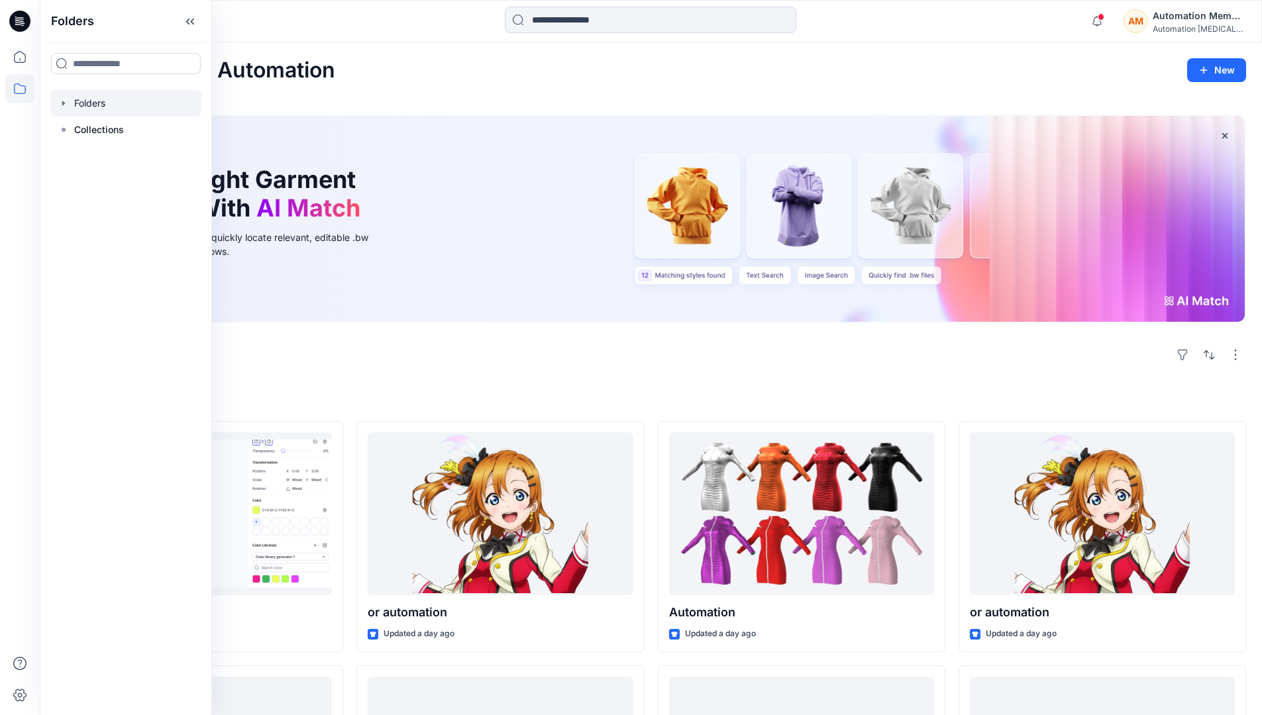
click at [86, 103] on div at bounding box center [125, 103] width 151 height 26
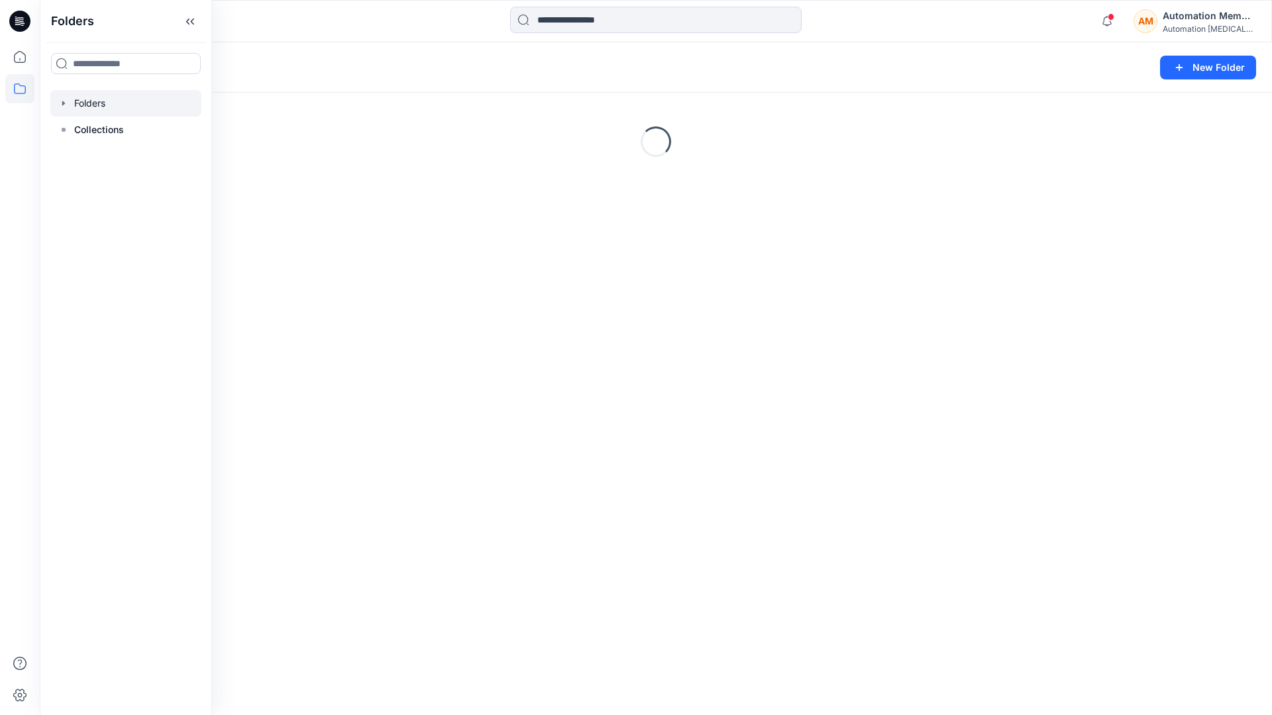
click at [501, 464] on div "Folders New Folder Loading..." at bounding box center [656, 378] width 1232 height 673
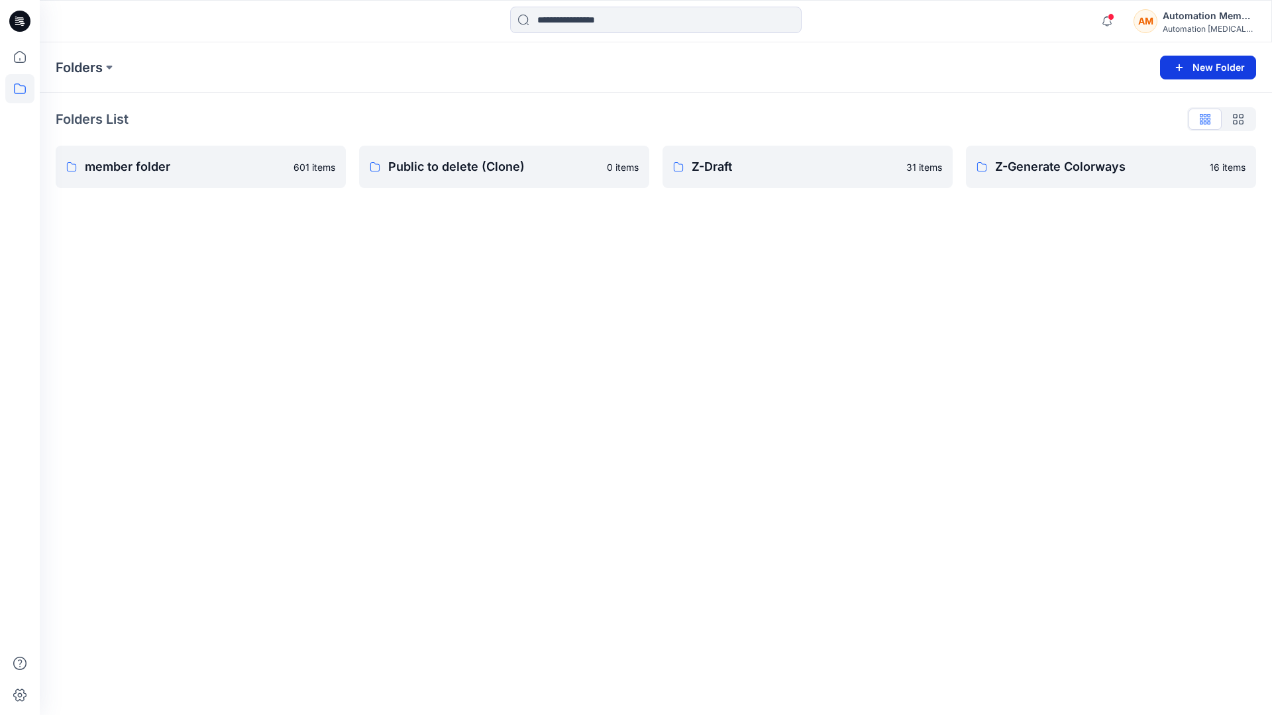
click at [1198, 69] on button "New Folder" at bounding box center [1208, 68] width 96 height 24
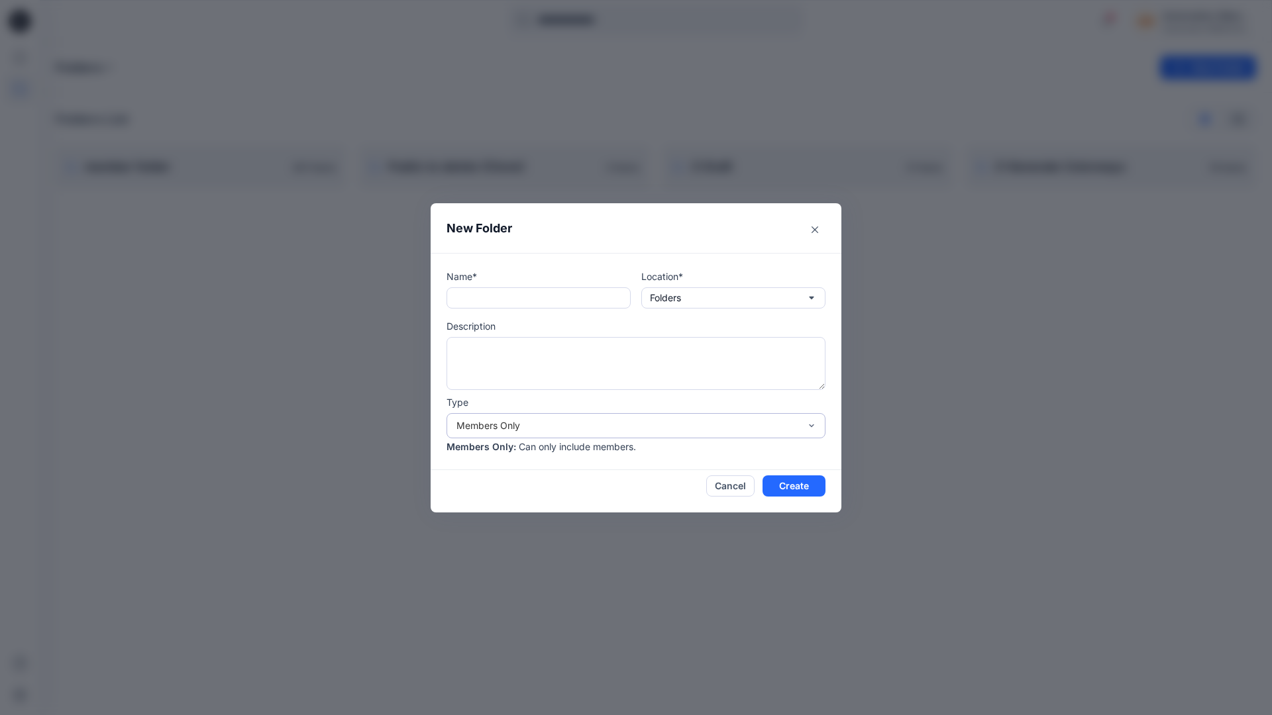
click at [596, 427] on div "Members Only" at bounding box center [627, 426] width 343 height 14
click at [750, 238] on header "New Folder" at bounding box center [636, 228] width 411 height 50
click at [729, 482] on button "Cancel" at bounding box center [730, 486] width 48 height 21
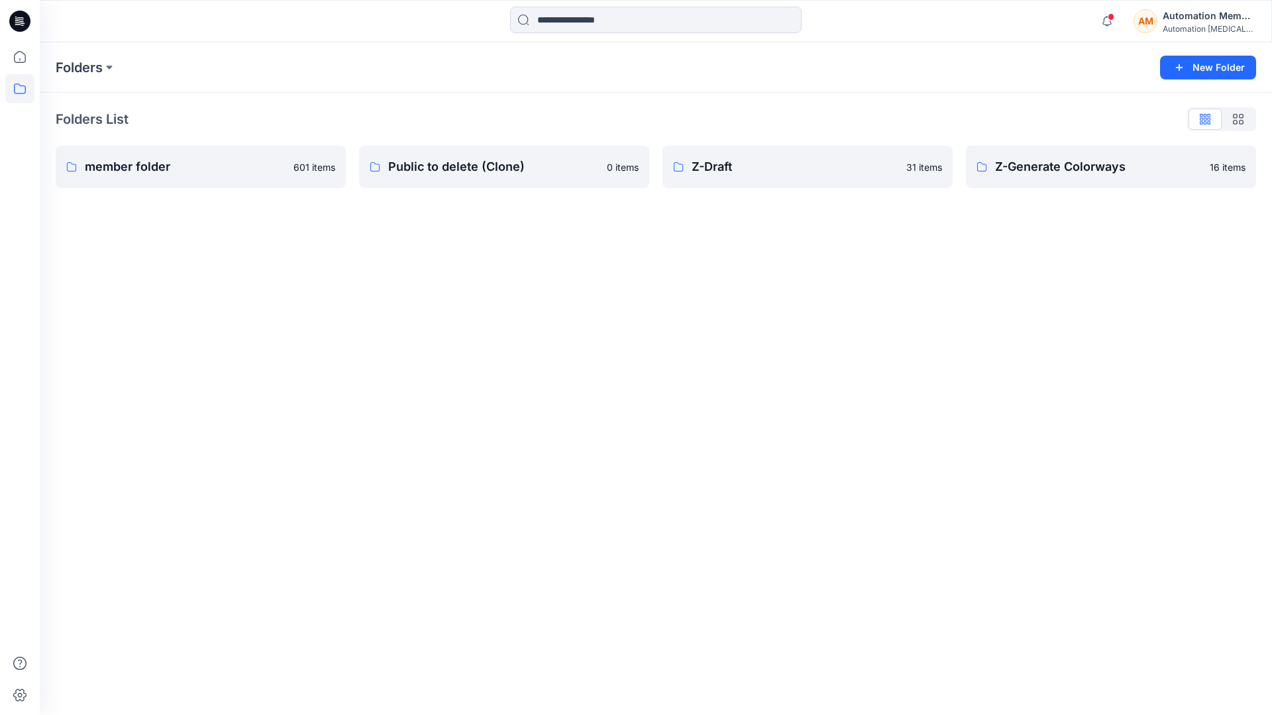
click at [1190, 17] on div "Automation Member" at bounding box center [1209, 16] width 93 height 16
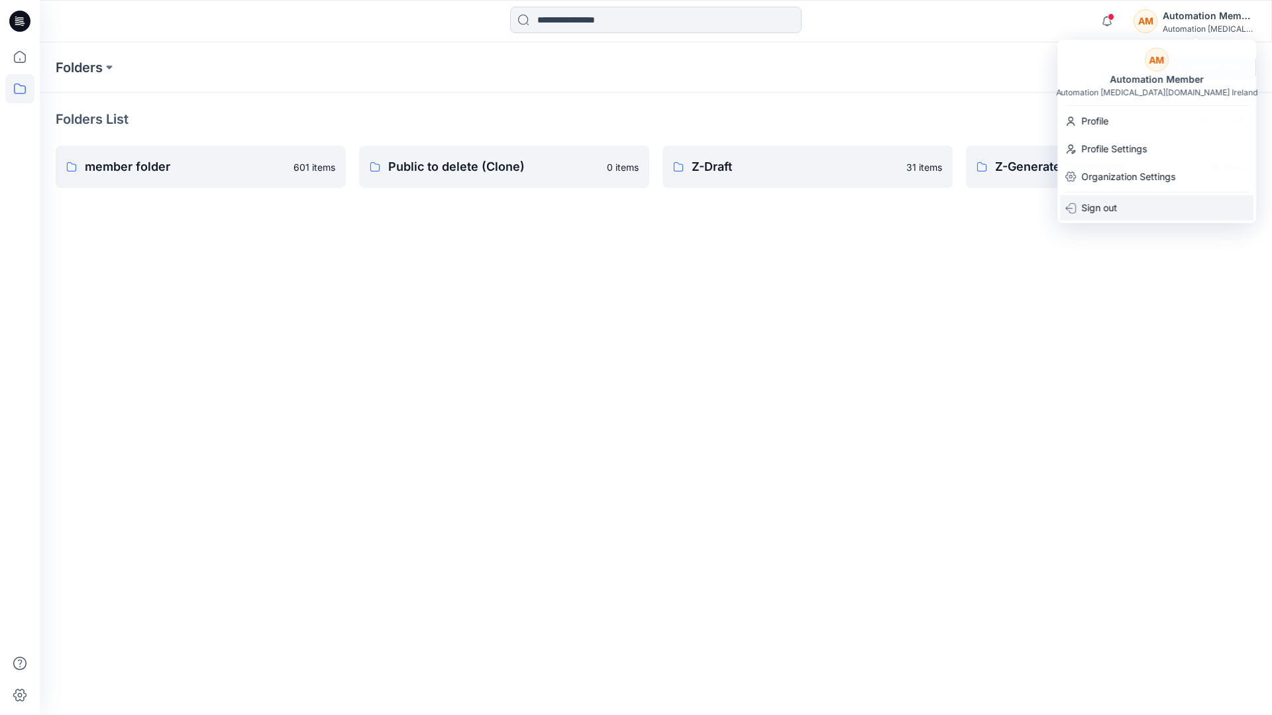
click at [1102, 213] on p "Sign out" at bounding box center [1099, 207] width 36 height 25
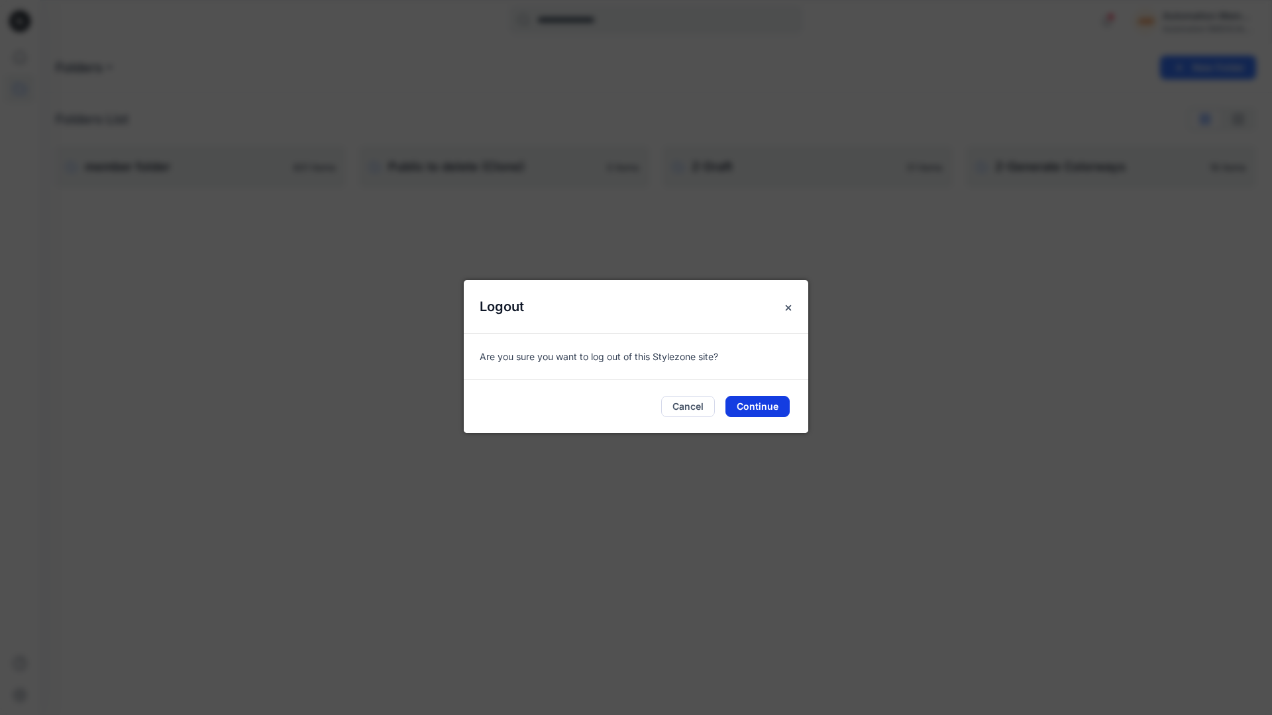
click at [776, 402] on button "Continue" at bounding box center [757, 406] width 64 height 21
